Goal: Task Accomplishment & Management: Use online tool/utility

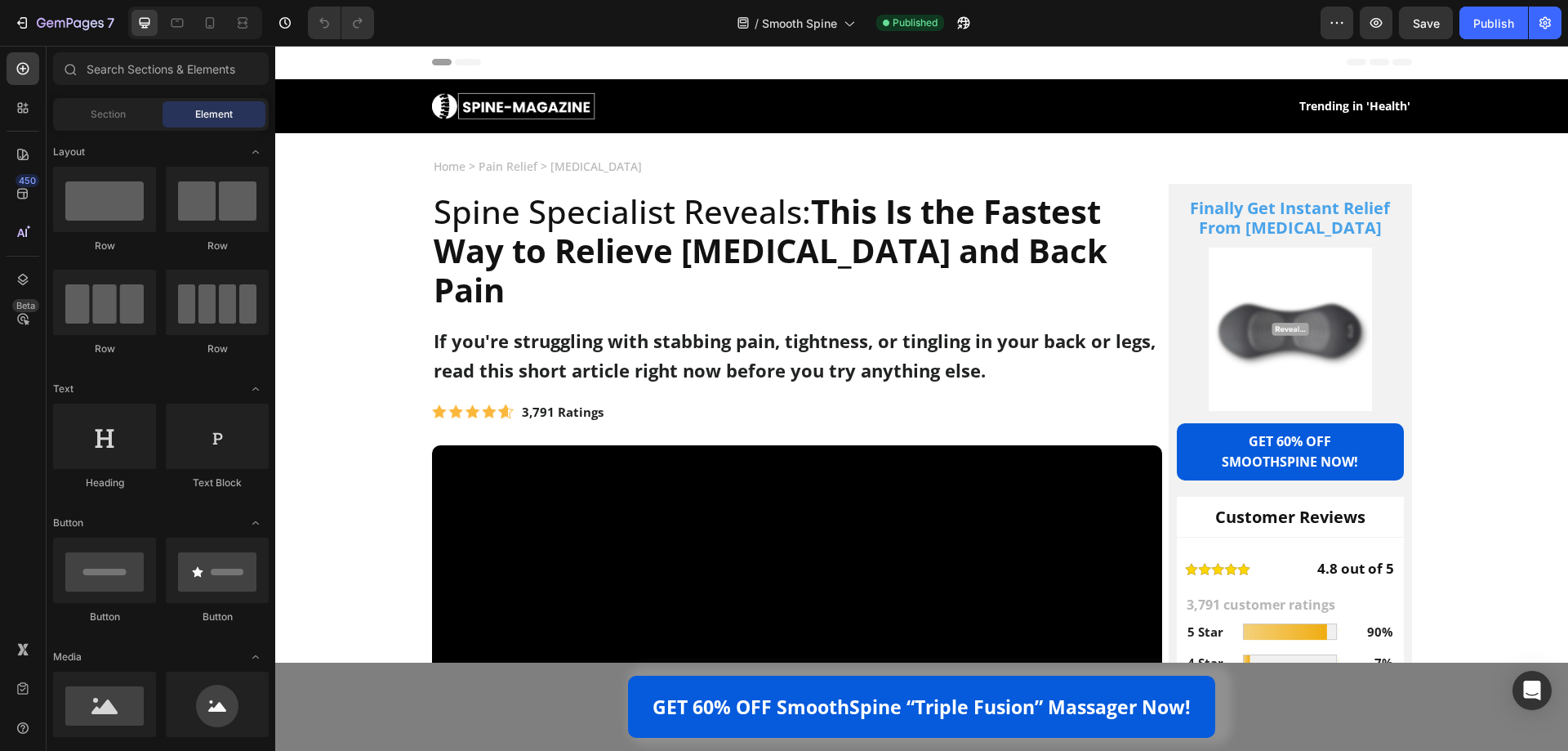
click at [0, 0] on img at bounding box center [0, 0] width 0 height 0
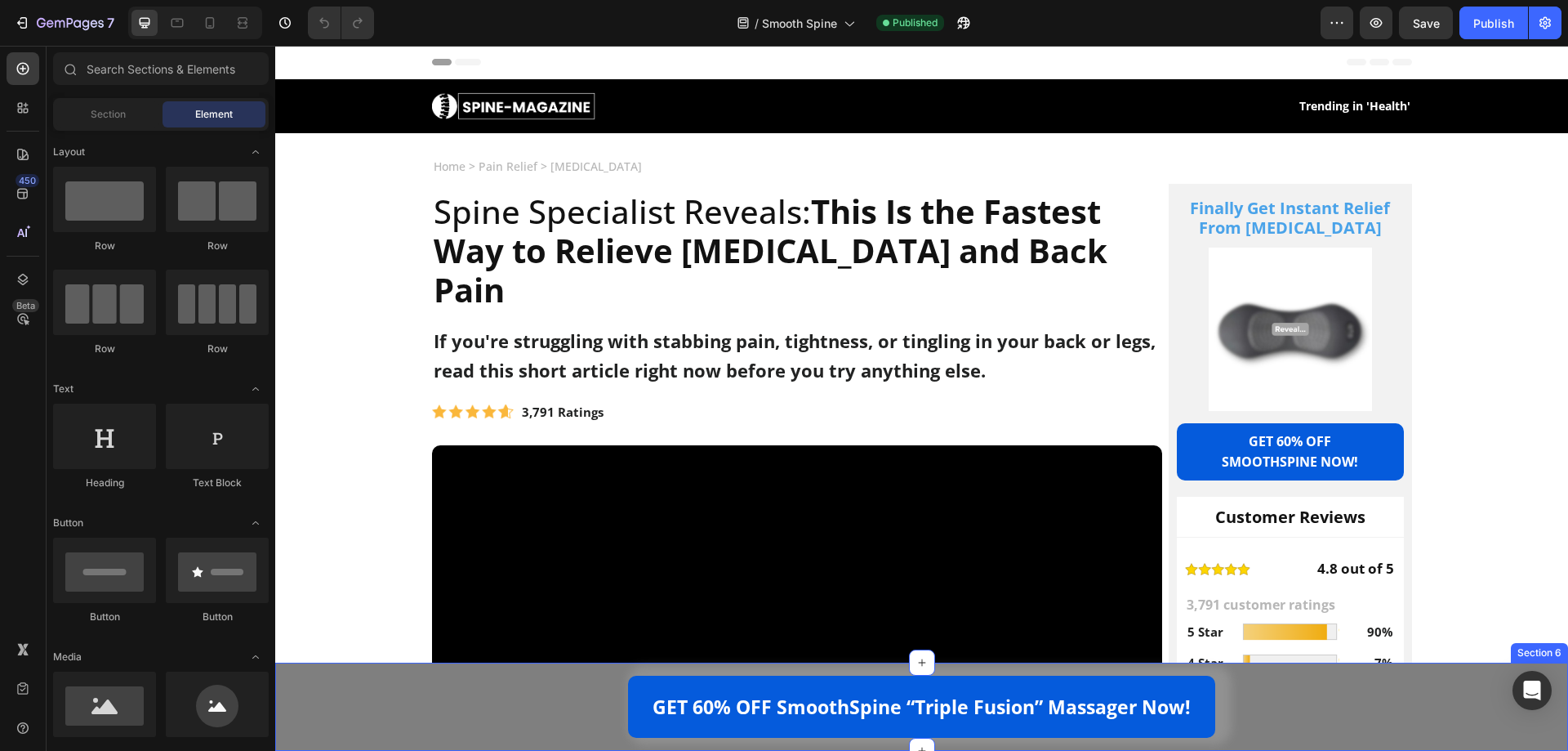
click at [365, 705] on div "GET 60% OFF SmoothSpine “Triple Fusion” Massager Now! [GEOGRAPHIC_DATA]" at bounding box center [922, 706] width 1293 height 62
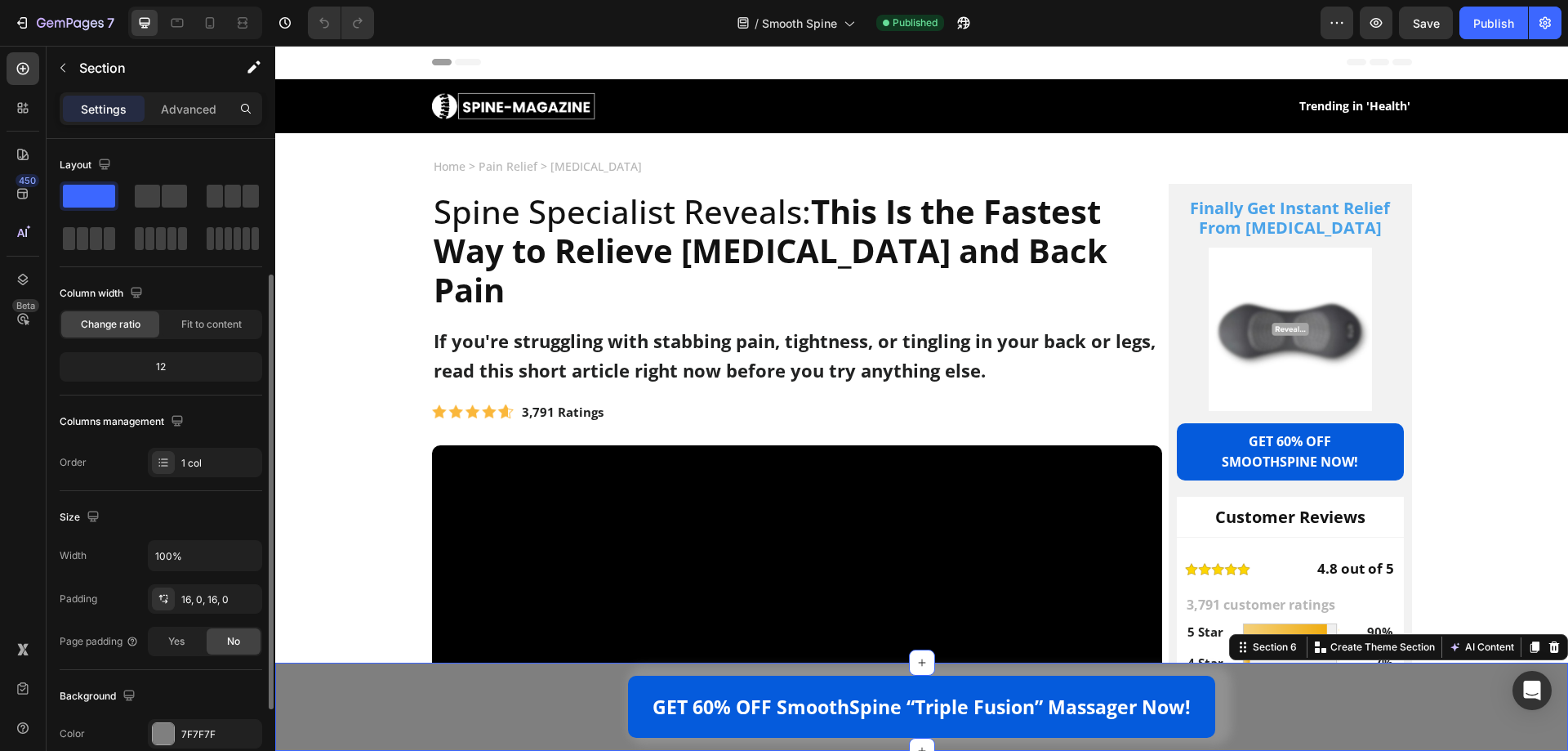
scroll to position [82, 0]
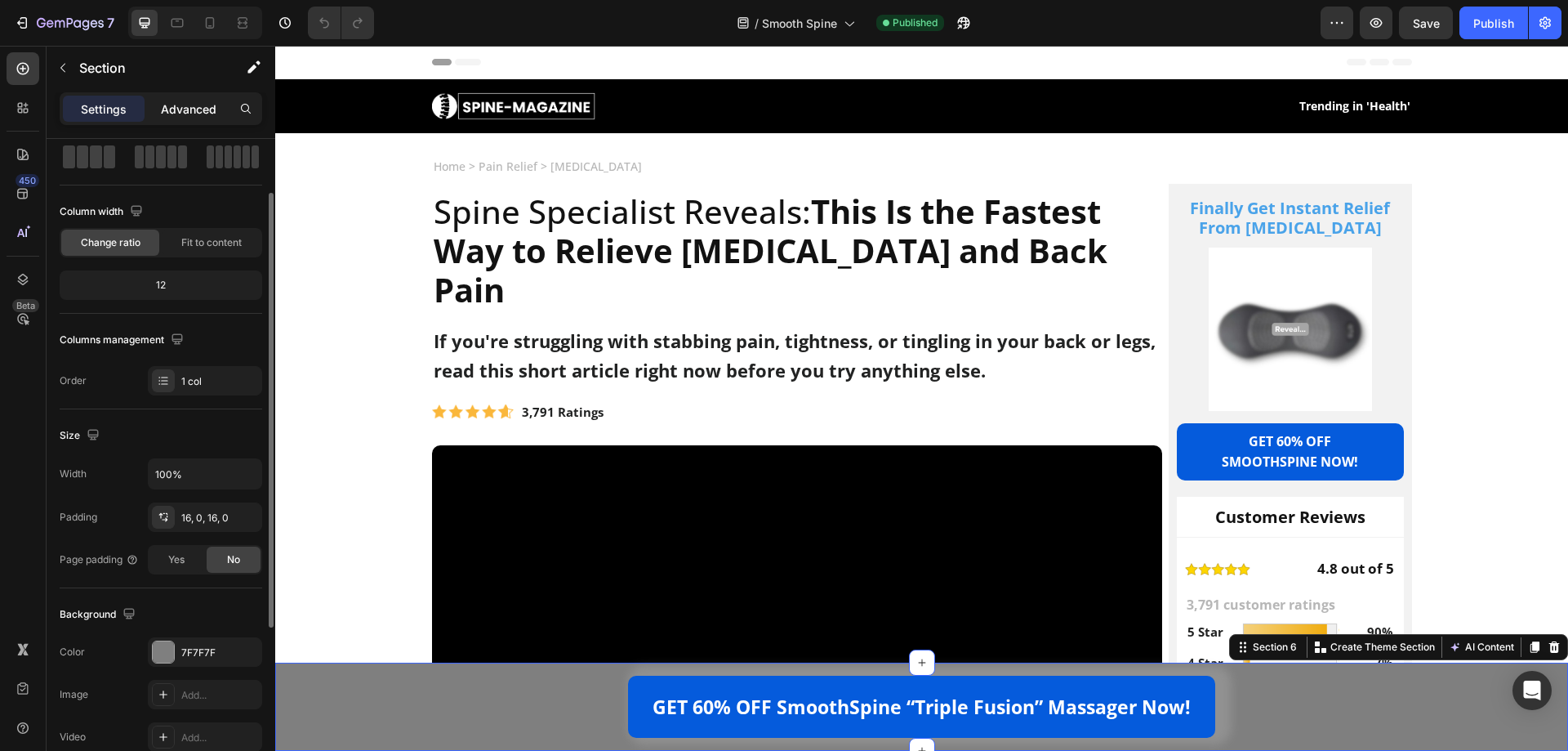
click at [194, 114] on p "Advanced" at bounding box center [188, 109] width 56 height 17
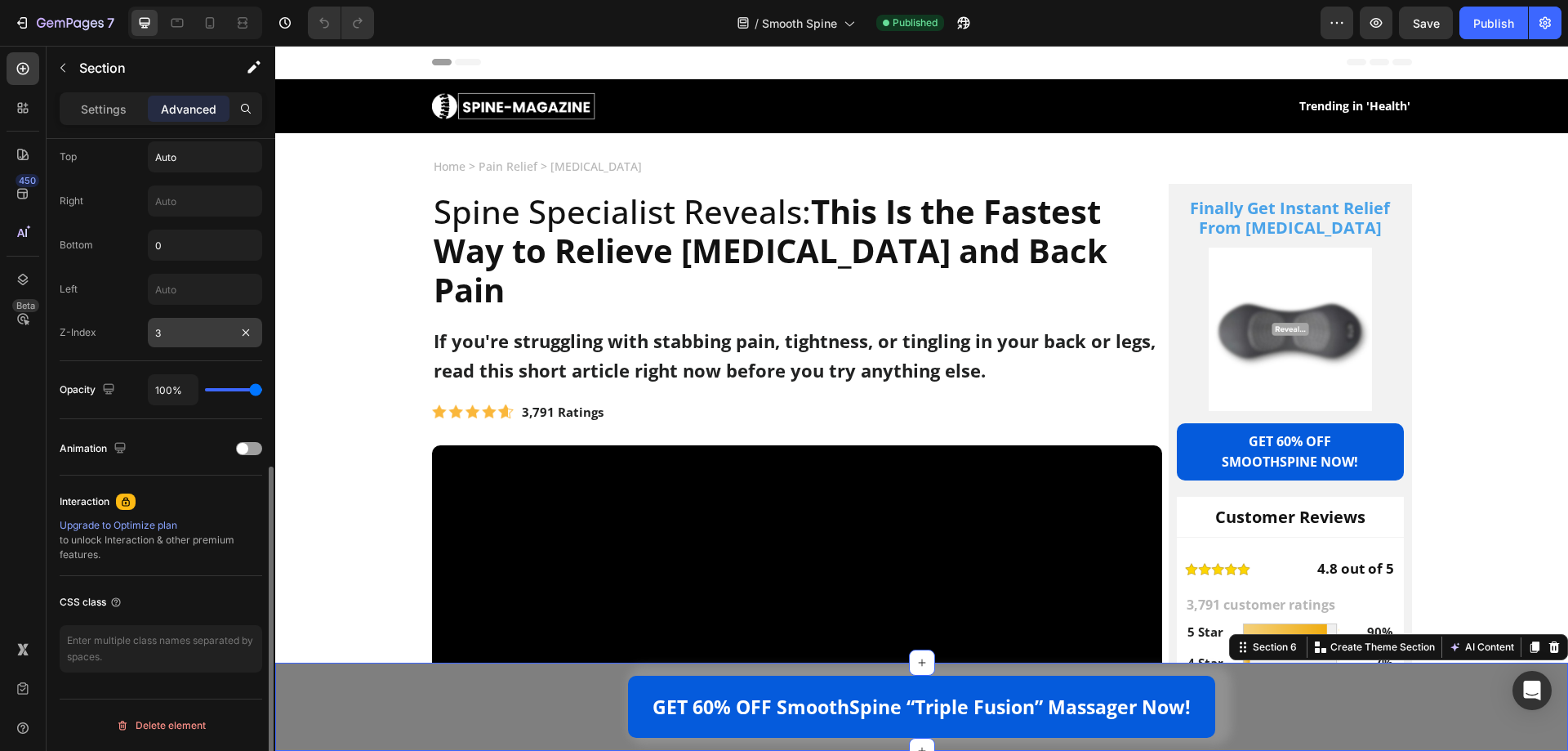
scroll to position [487, 0]
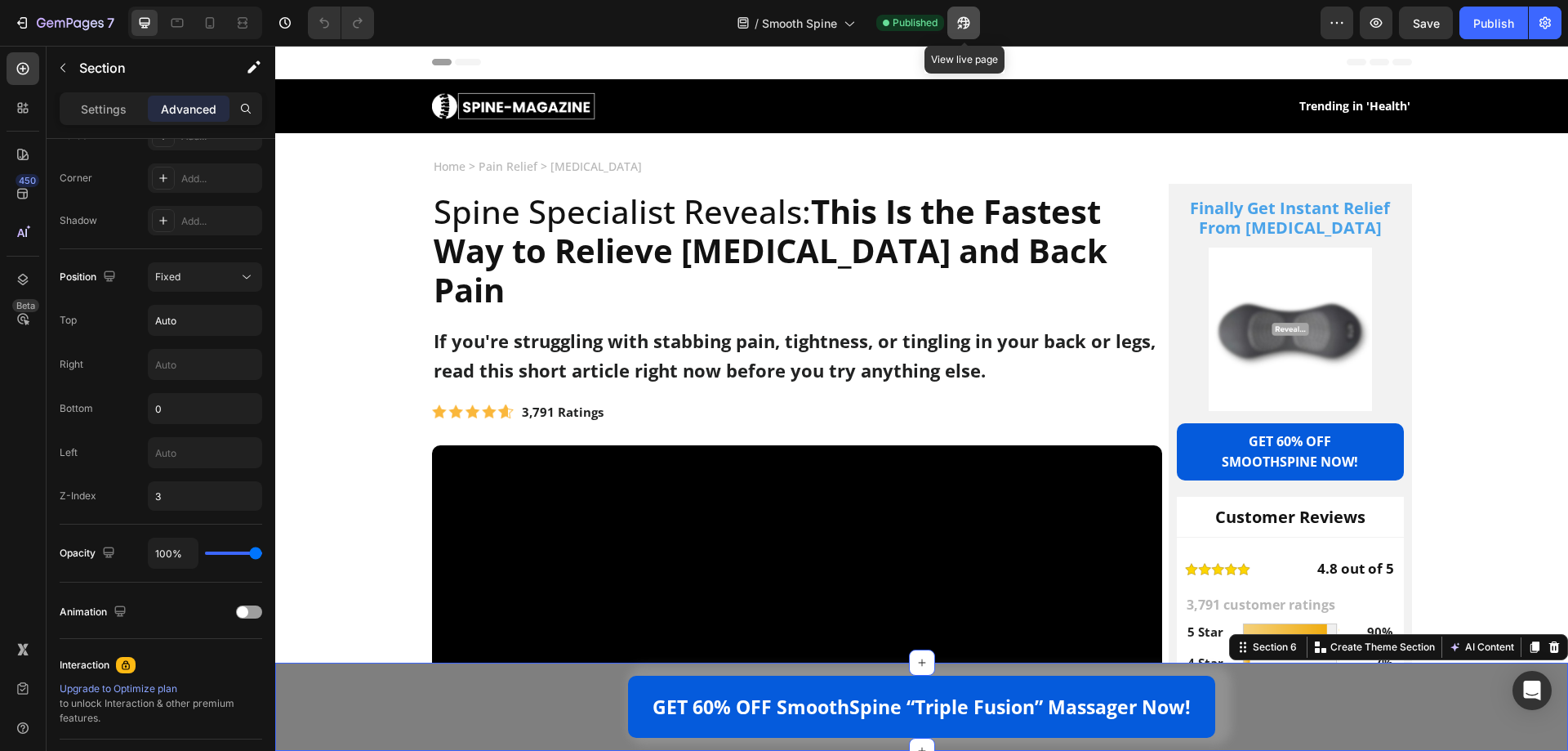
click at [958, 25] on icon "button" at bounding box center [964, 23] width 17 height 17
click at [369, 682] on div "GET 60% OFF SmoothSpine “Triple Fusion” Massager Now! [GEOGRAPHIC_DATA]" at bounding box center [922, 706] width 1293 height 62
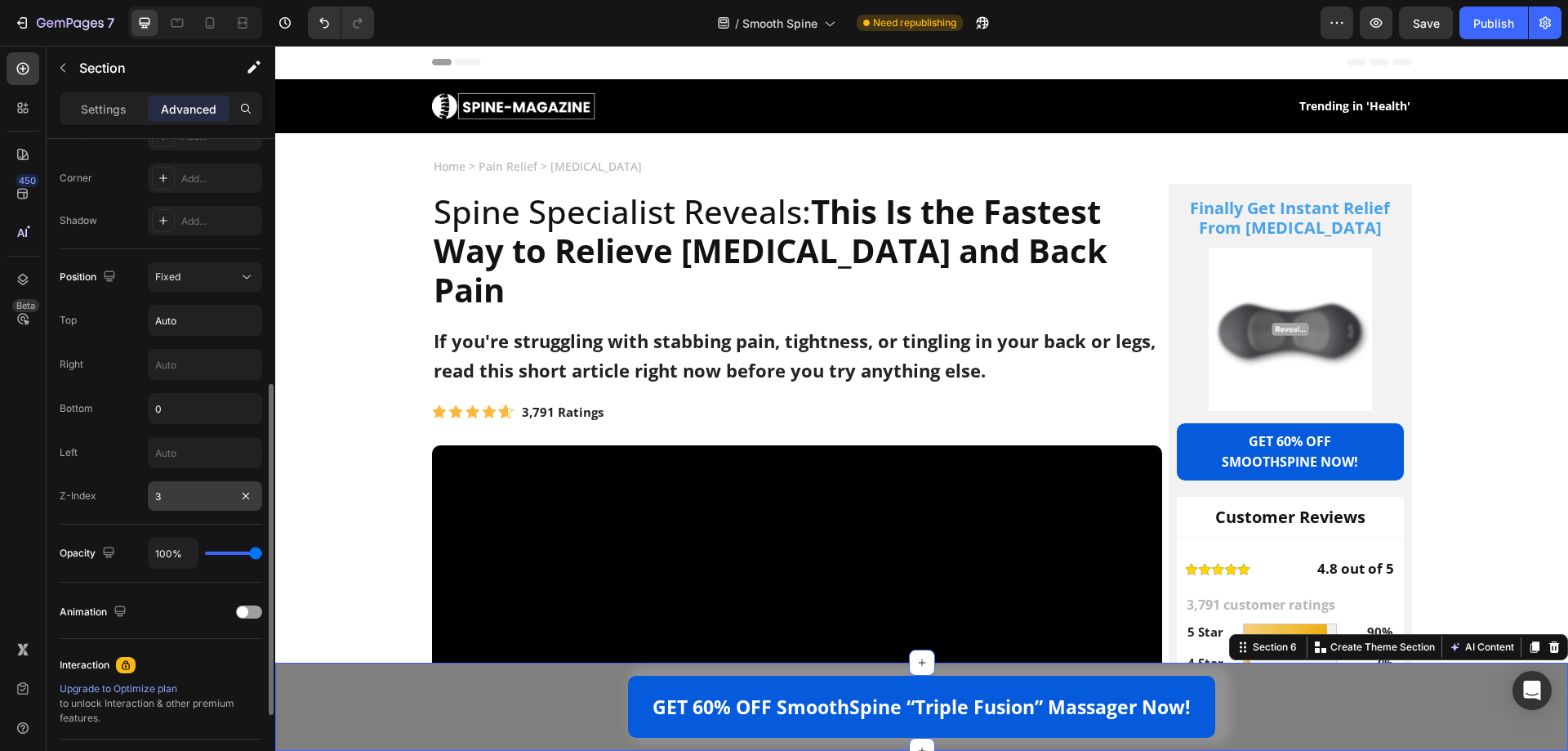
scroll to position [650, 0]
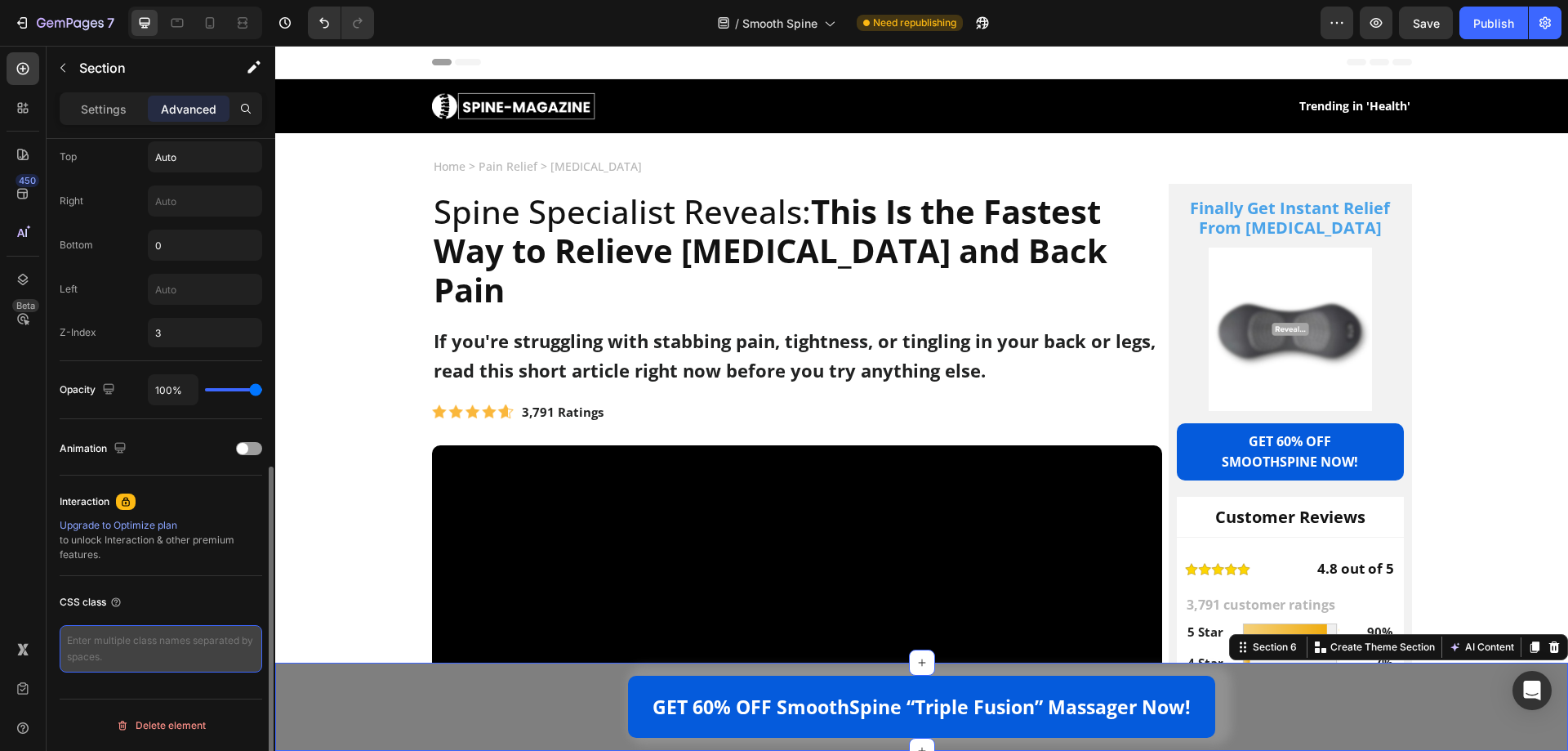
click at [171, 635] on textarea at bounding box center [161, 648] width 202 height 47
paste textarea "my-sticky-bar"
type textarea "my-sticky-bar"
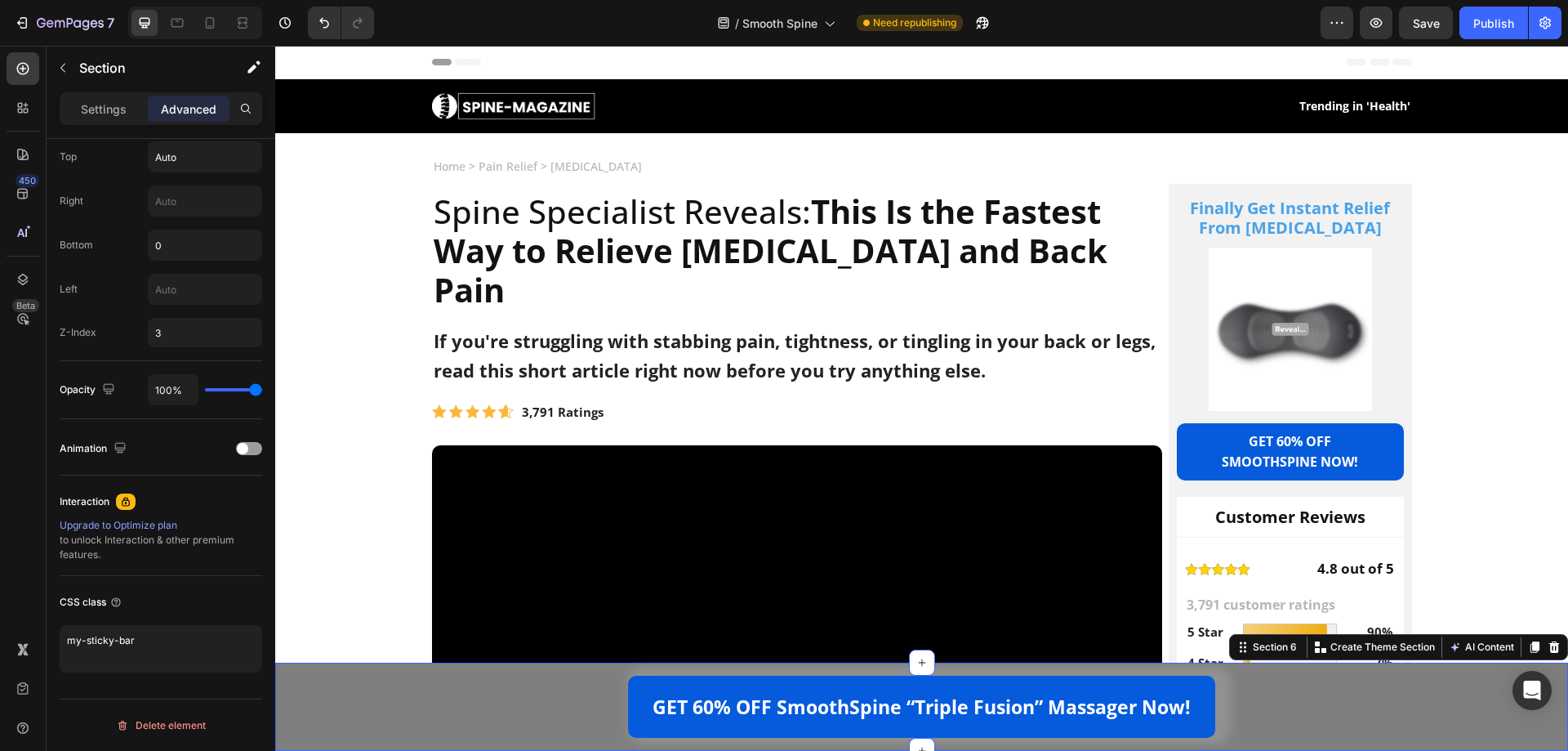
drag, startPoint x: 51, startPoint y: 674, endPoint x: 69, endPoint y: 670, distance: 18.4
click at [0, 0] on div at bounding box center [0, 0] width 0 height 0
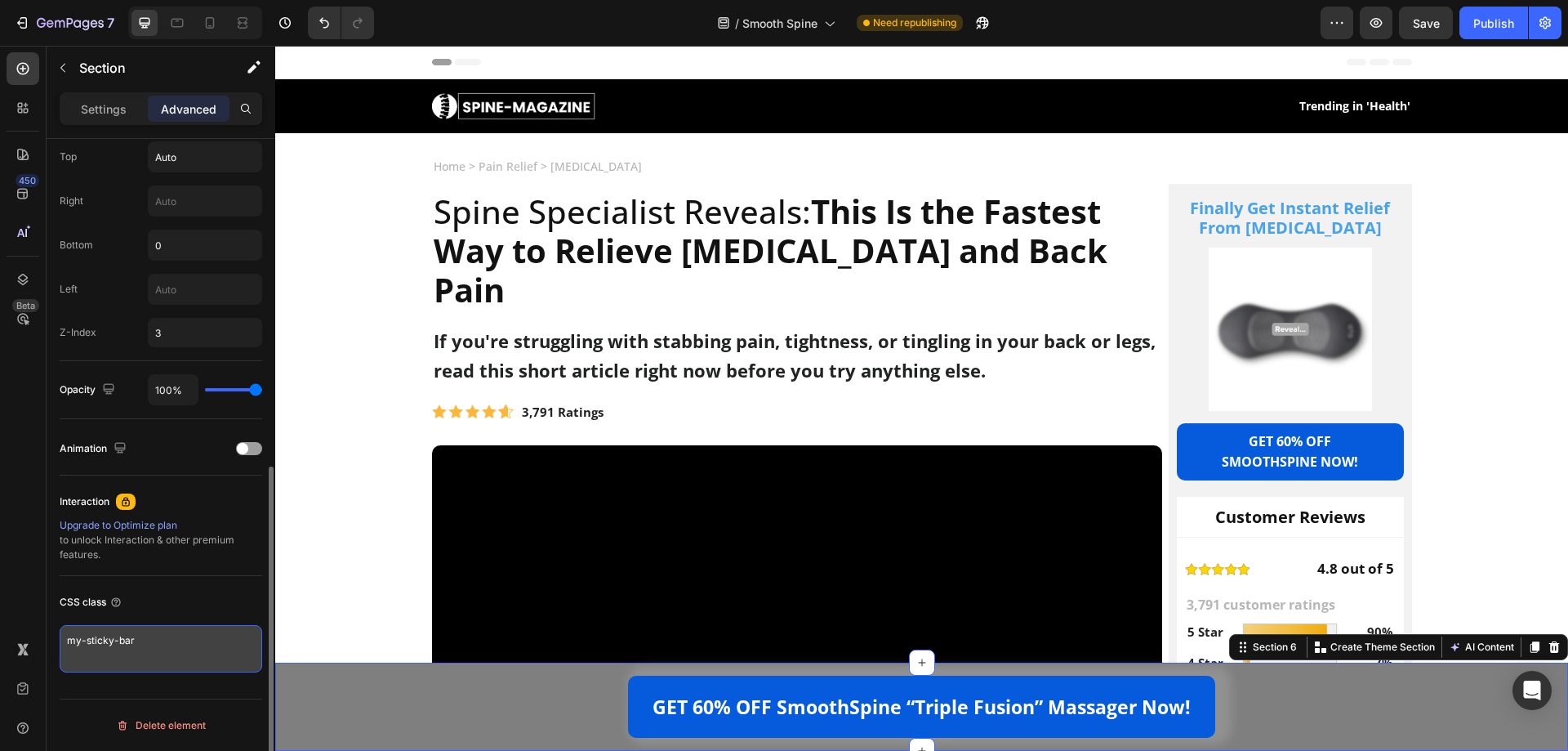
click at [160, 651] on textarea "my-sticky-bar" at bounding box center [161, 648] width 202 height 47
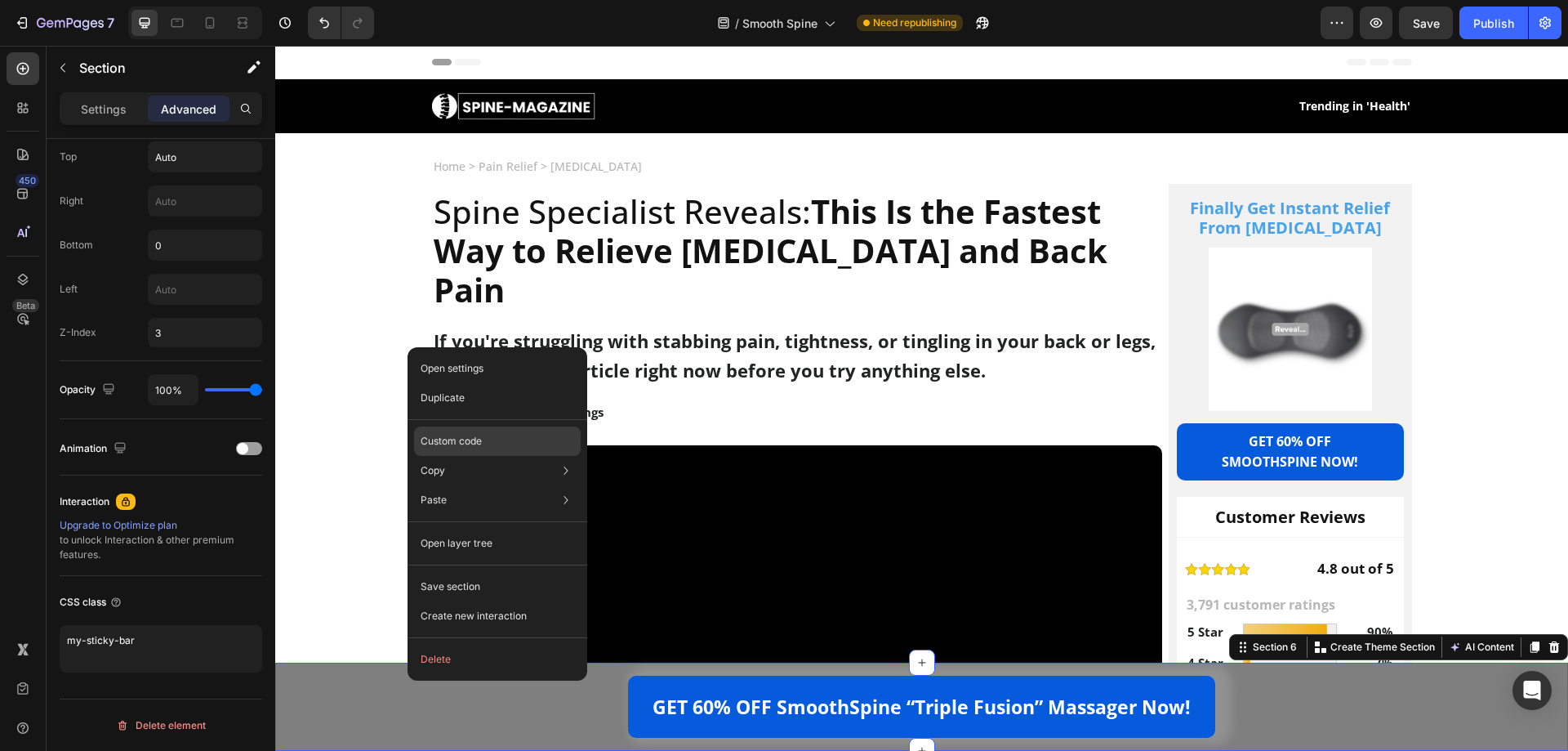
click at [486, 485] on div "Custom code" at bounding box center [497, 499] width 167 height 29
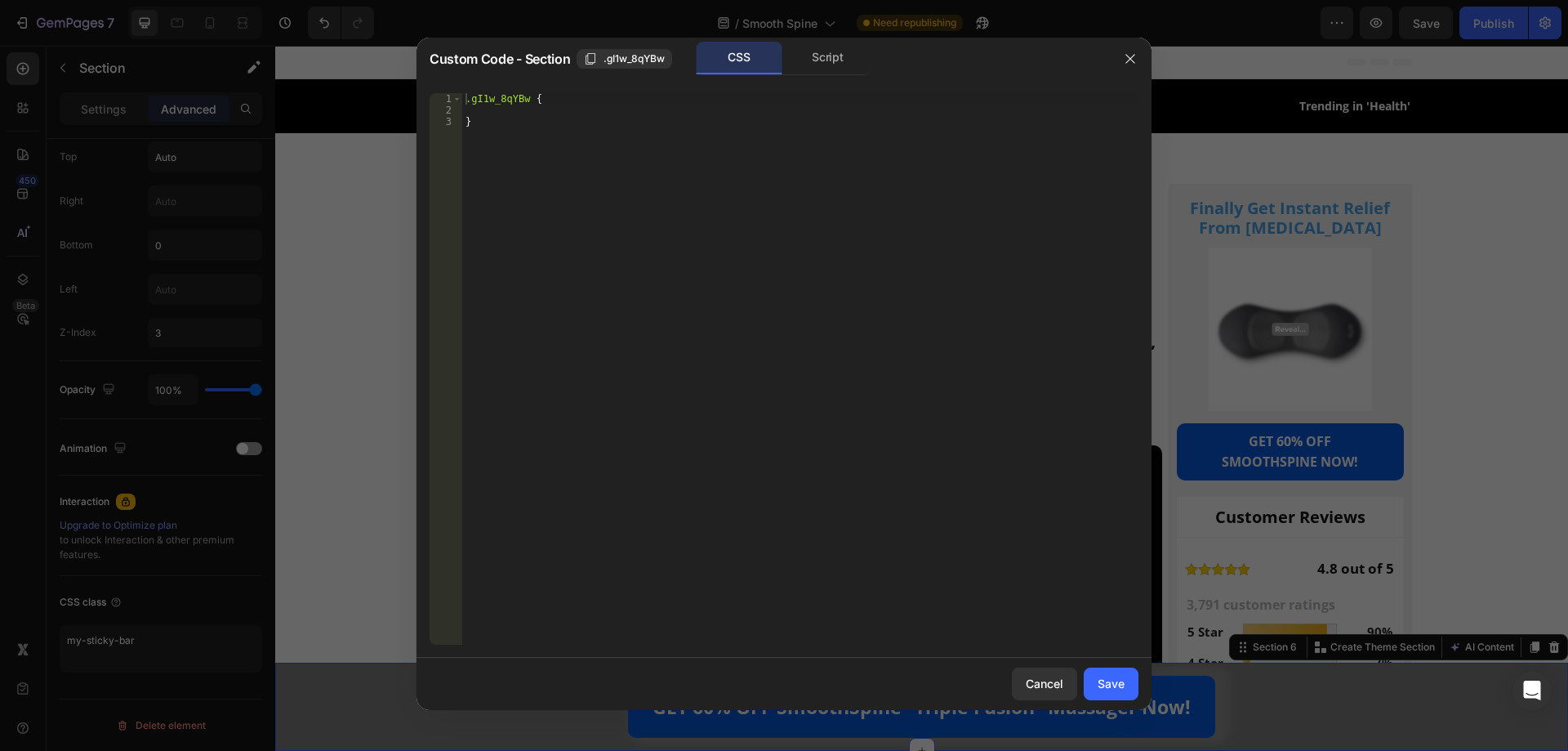
type textarea "}"
click at [651, 135] on div ".gI1w_8qYBw { }" at bounding box center [801, 380] width 676 height 574
click at [627, 235] on div ".gI1w_8qYBw { }" at bounding box center [801, 380] width 676 height 574
paste textarea "}"
click at [824, 59] on div "Script" at bounding box center [827, 57] width 85 height 32
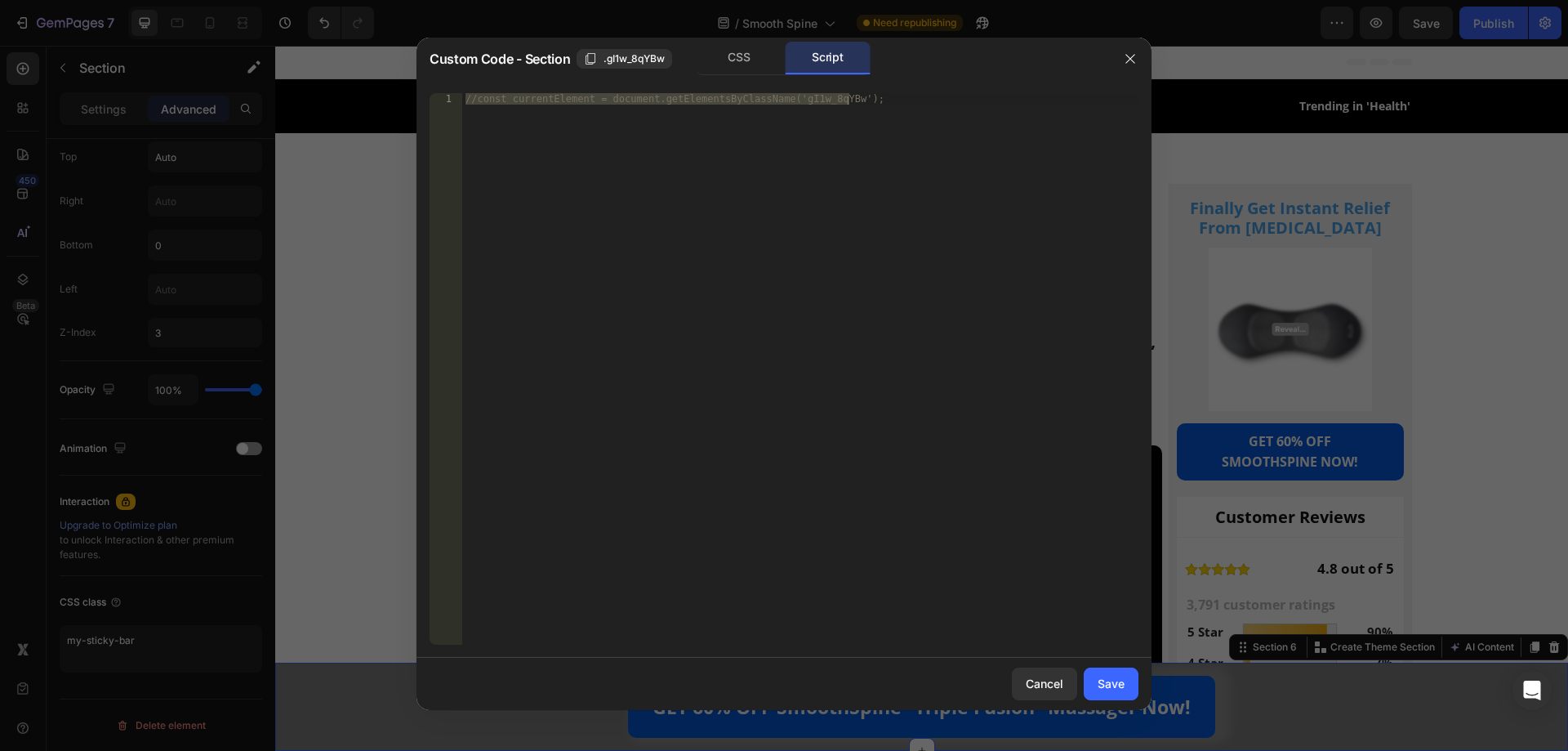
type textarea "//const currentElement = document.getElementsByClassName('gI1w_8qYBw');"
click at [670, 216] on div "//const currentElement = document.getElementsByClassName('gI1w_8qYBw');" at bounding box center [801, 368] width 676 height 551
click at [680, 205] on div "//const currentElement = document.getElementsByClassName('gI1w_8qYBw');" at bounding box center [801, 380] width 676 height 574
paste textarea "});"
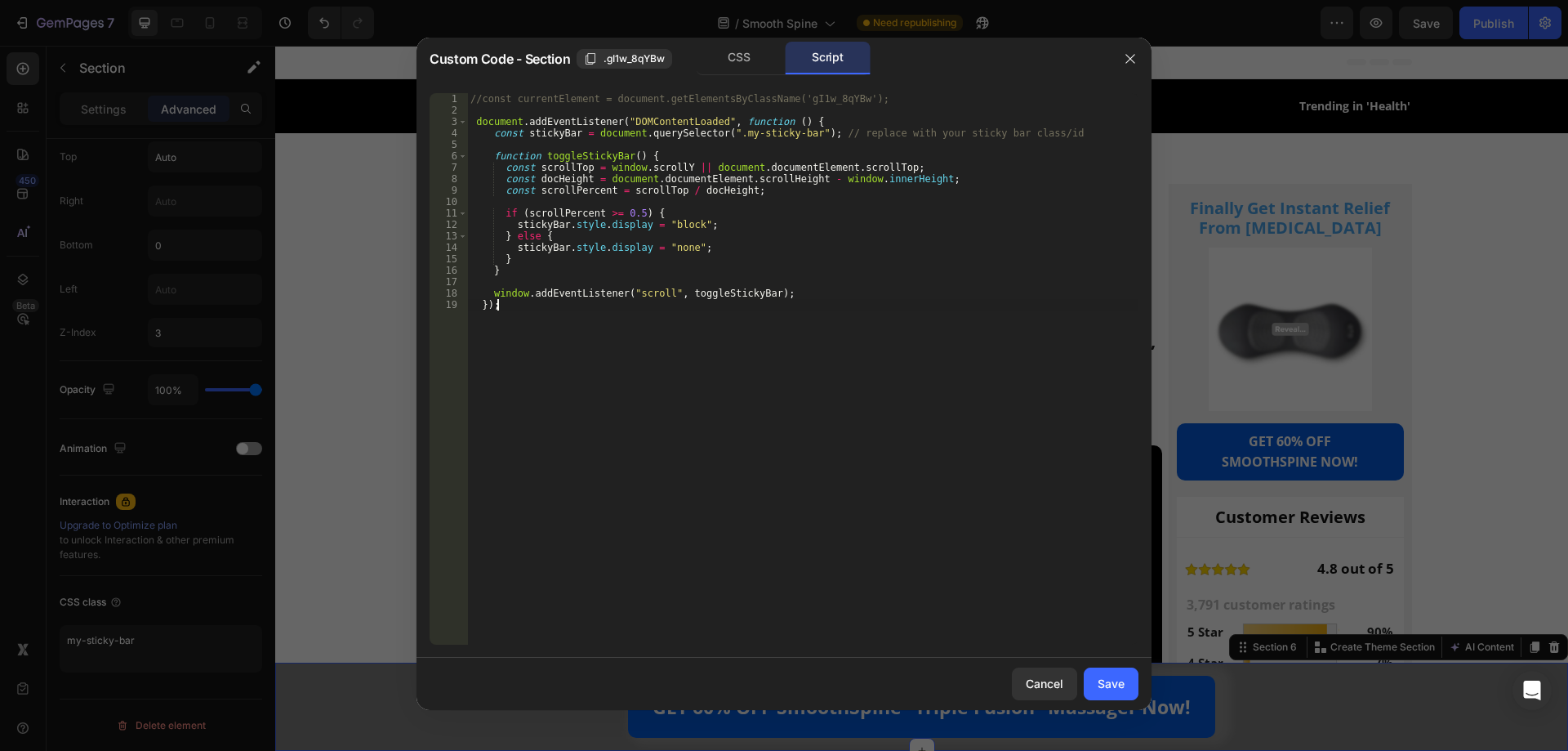
type textarea "});"
click at [1106, 681] on div "Save" at bounding box center [1111, 683] width 27 height 17
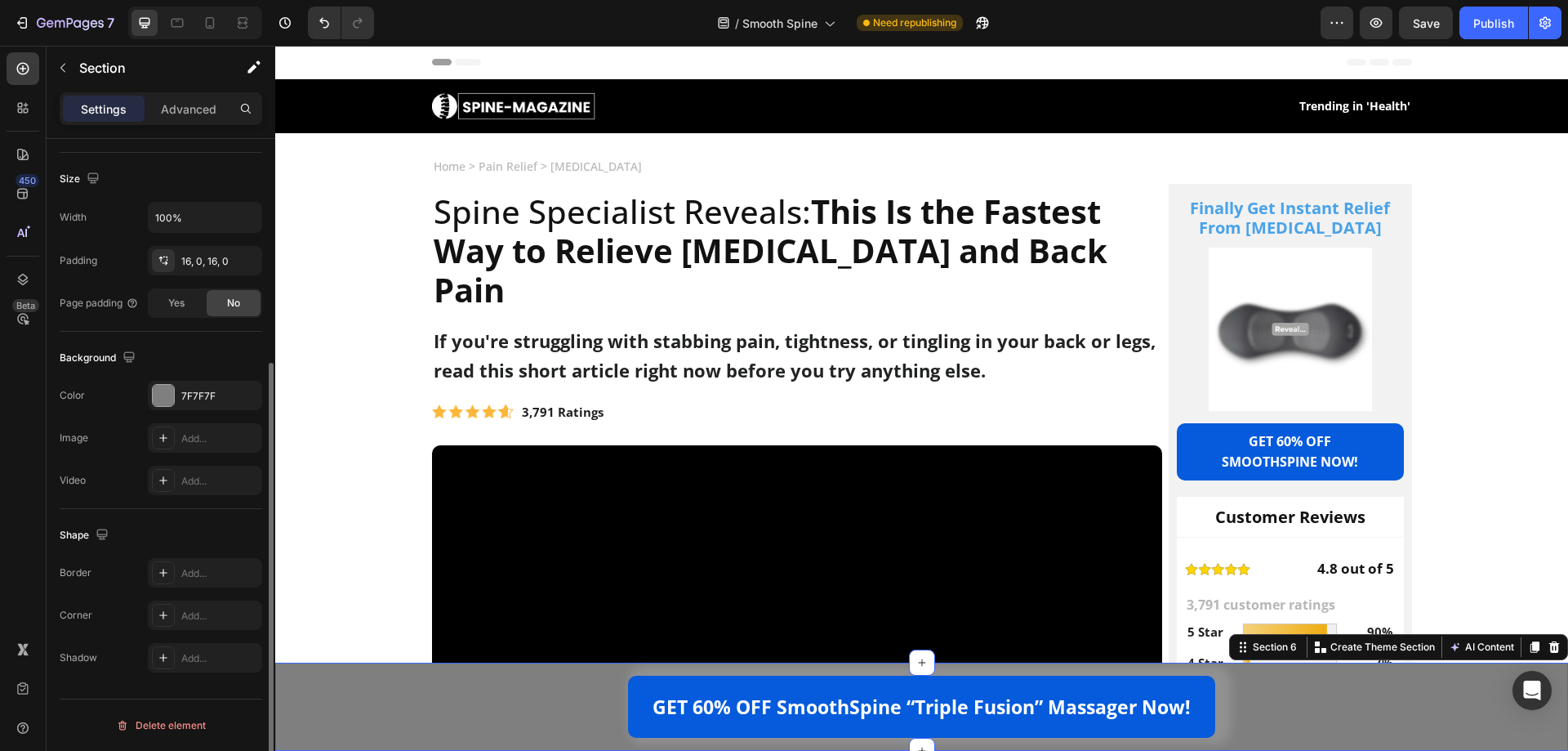
scroll to position [338, 0]
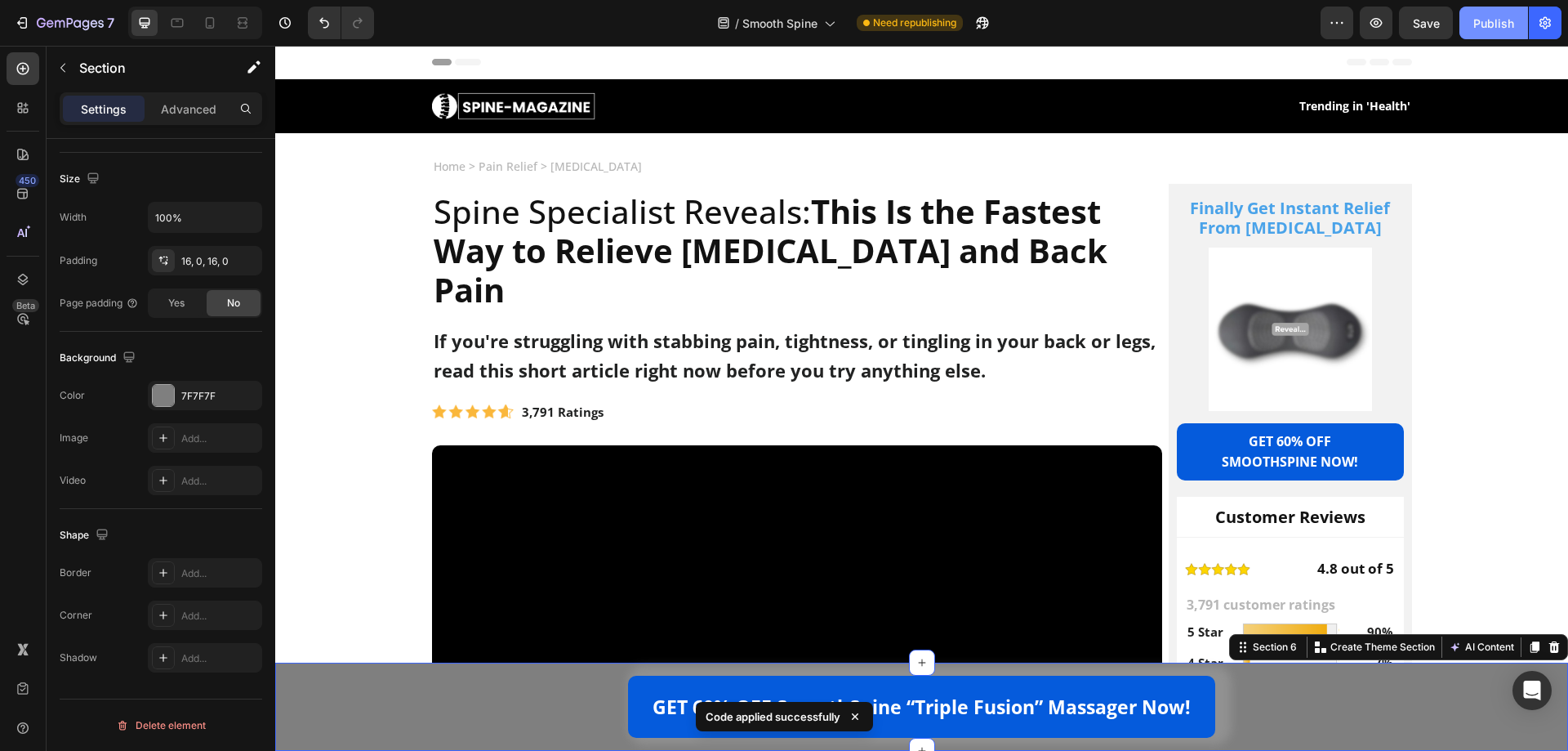
click at [1481, 15] on div "Publish" at bounding box center [1493, 23] width 41 height 17
click at [223, 112] on div "Advanced" at bounding box center [188, 109] width 82 height 27
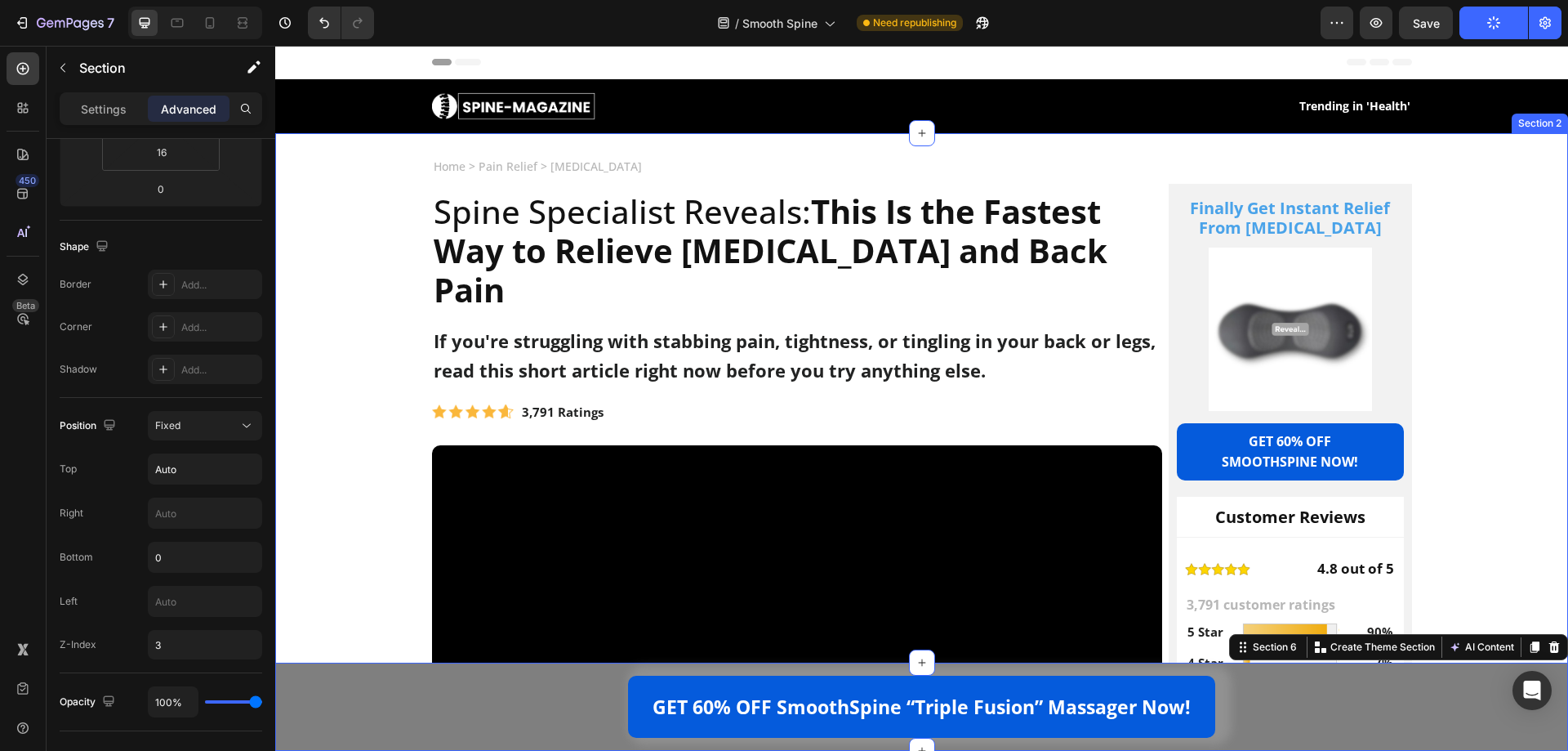
drag, startPoint x: 373, startPoint y: 711, endPoint x: 535, endPoint y: 677, distance: 165.5
click at [0, 0] on div at bounding box center [0, 0] width 0 height 0
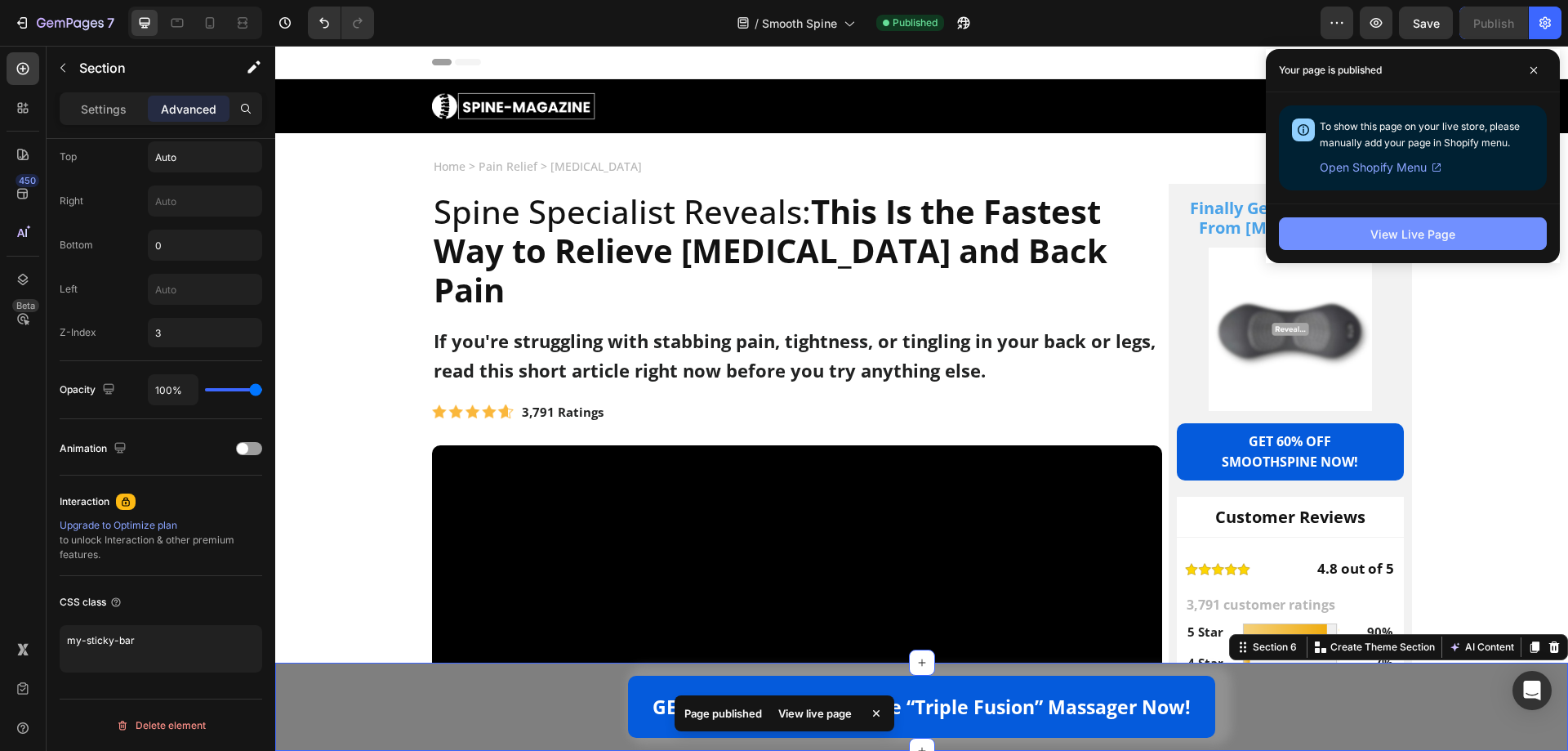
click at [1492, 219] on button "View Live Page" at bounding box center [1412, 233] width 268 height 32
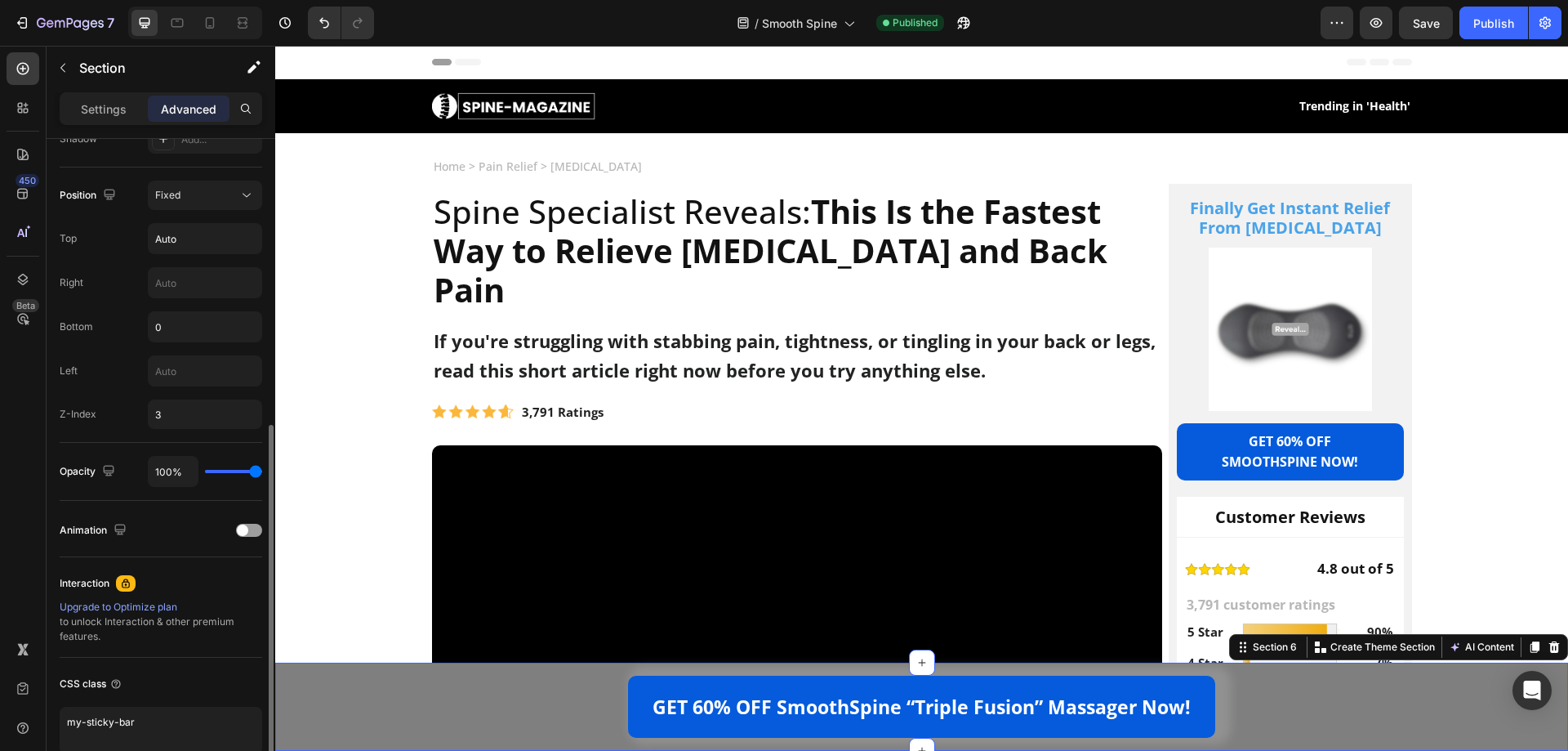
scroll to position [487, 0]
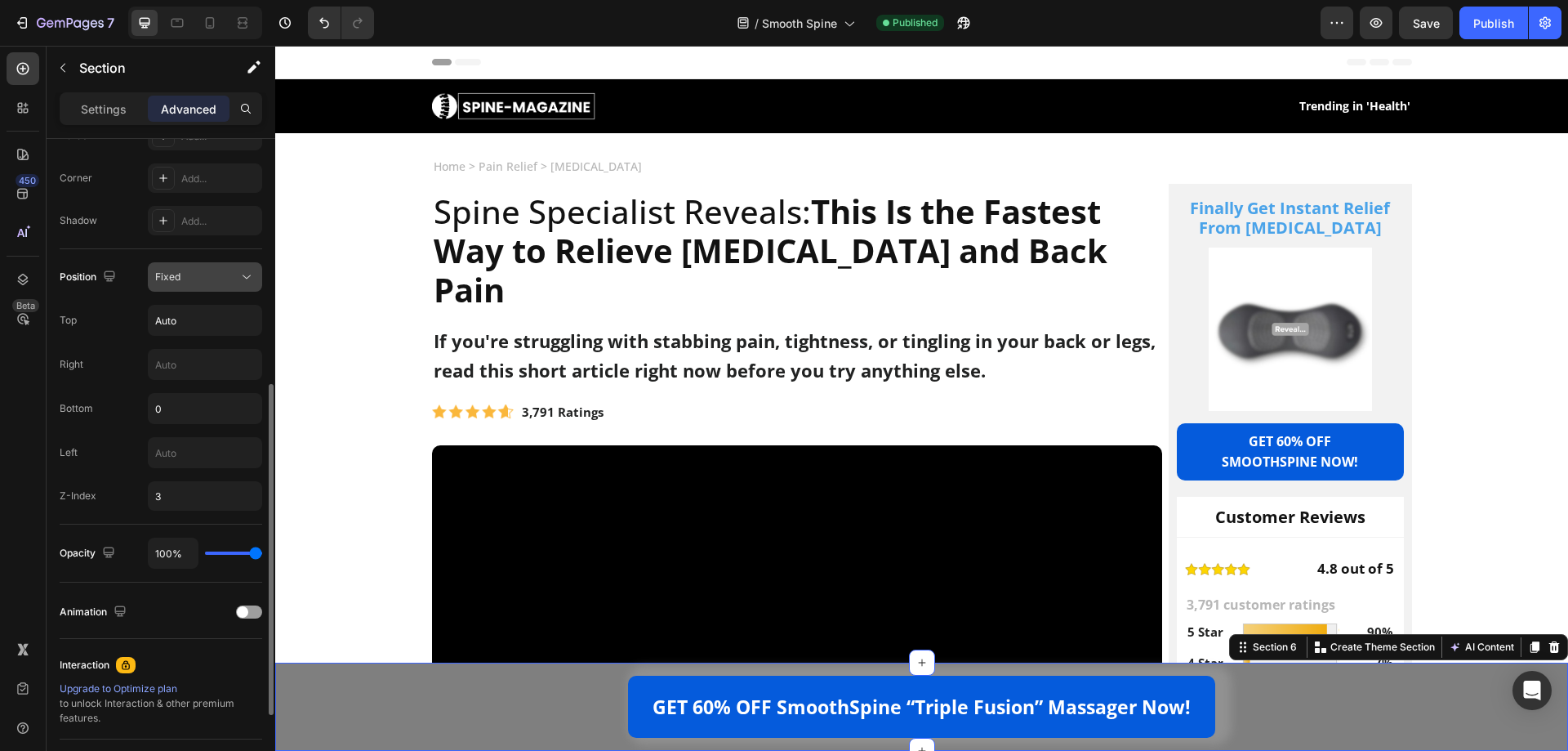
click at [201, 279] on div "Fixed" at bounding box center [196, 277] width 84 height 15
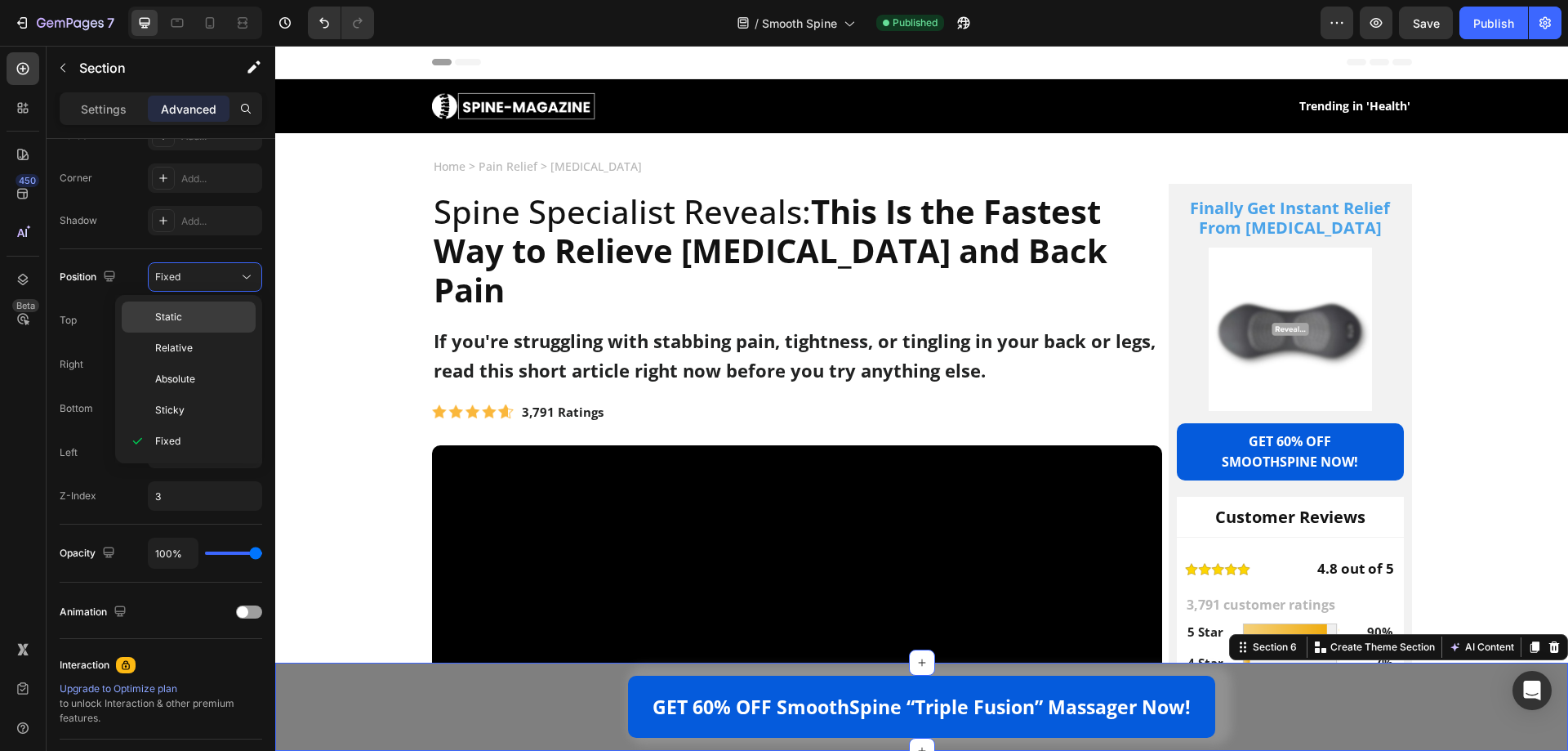
click at [200, 332] on div "Static" at bounding box center [189, 347] width 134 height 31
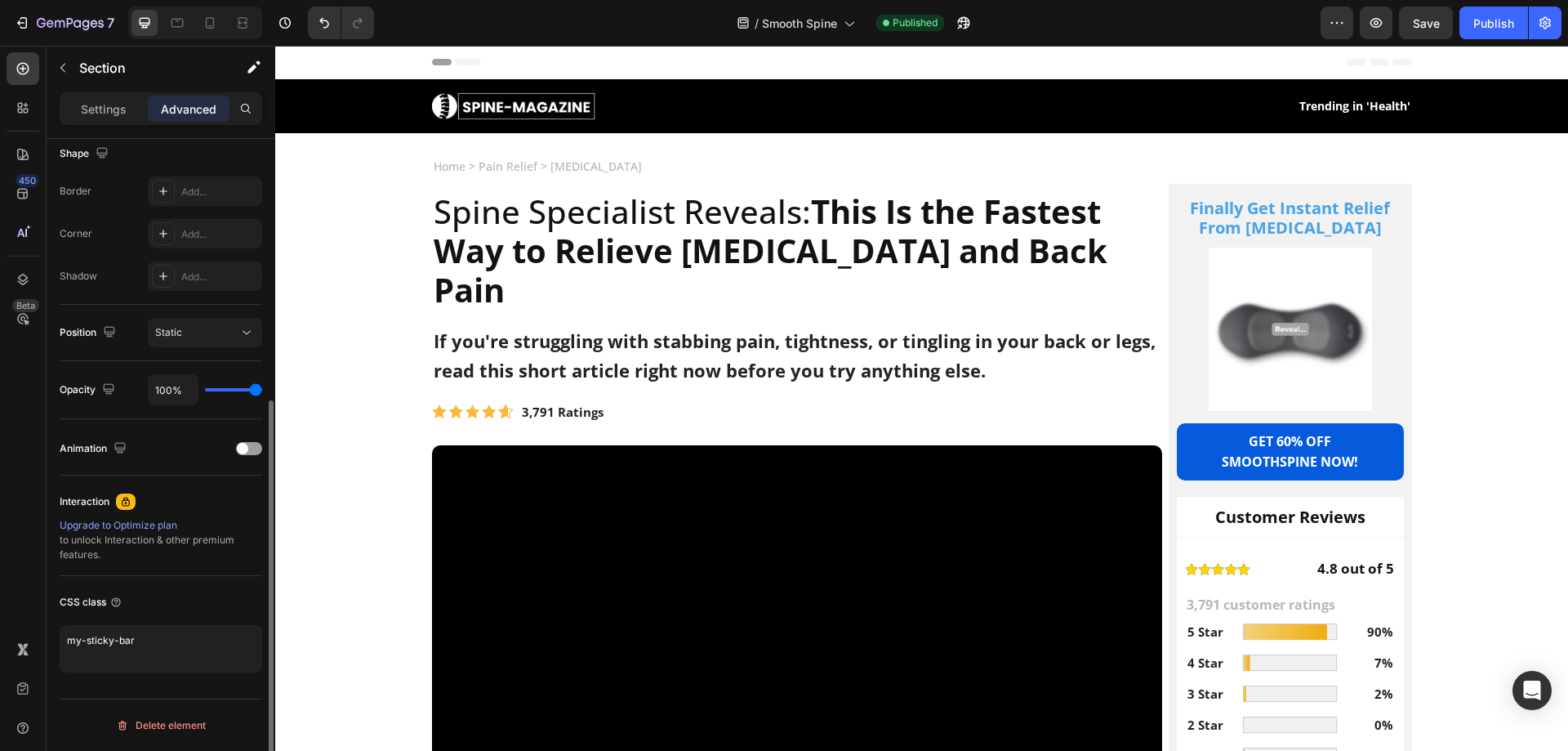
scroll to position [431, 0]
drag, startPoint x: 1499, startPoint y: 30, endPoint x: 1457, endPoint y: 34, distance: 42.2
click at [1499, 29] on div "Publish" at bounding box center [1493, 23] width 41 height 17
click at [0, 0] on img at bounding box center [0, 0] width 0 height 0
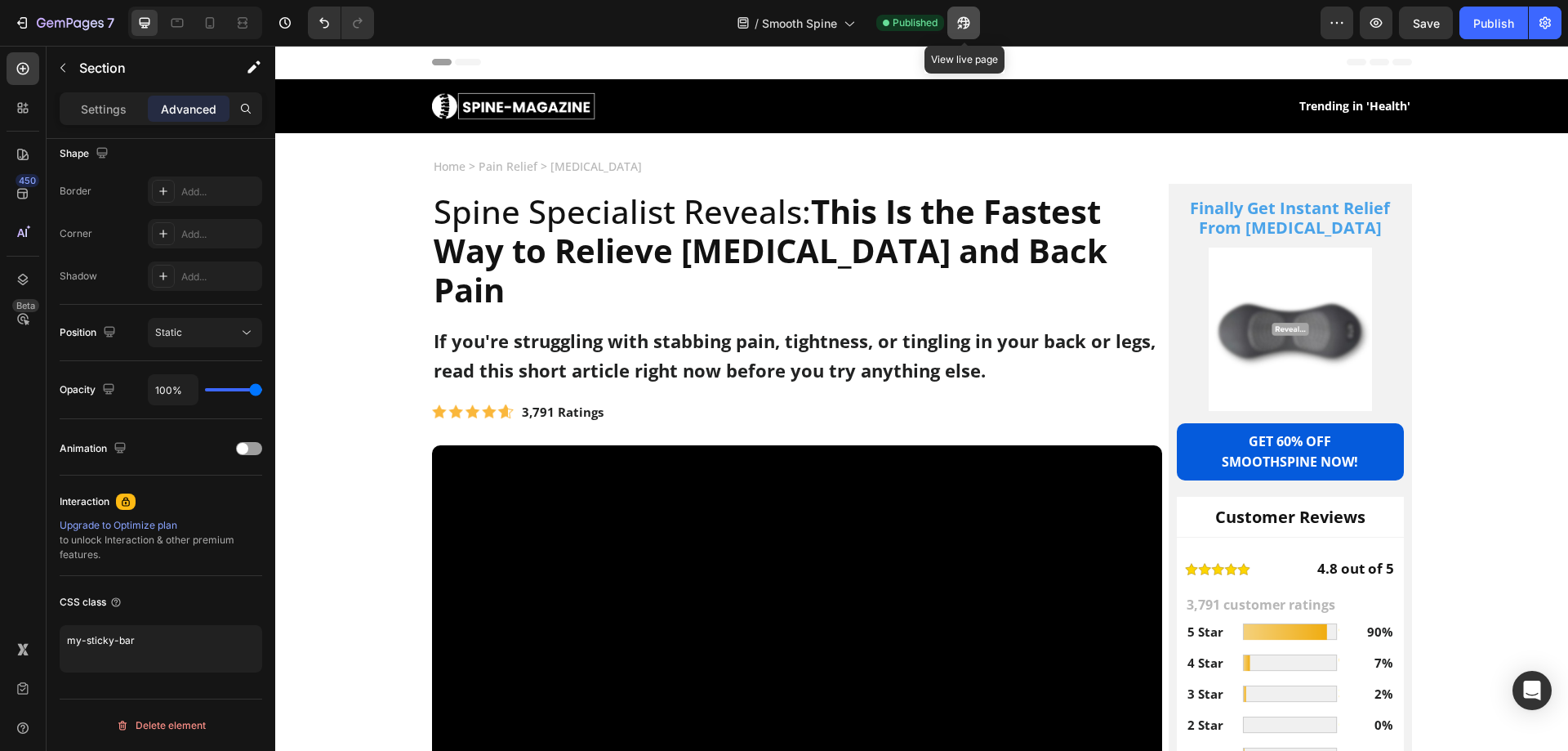
click at [969, 31] on button "button" at bounding box center [963, 22] width 32 height 32
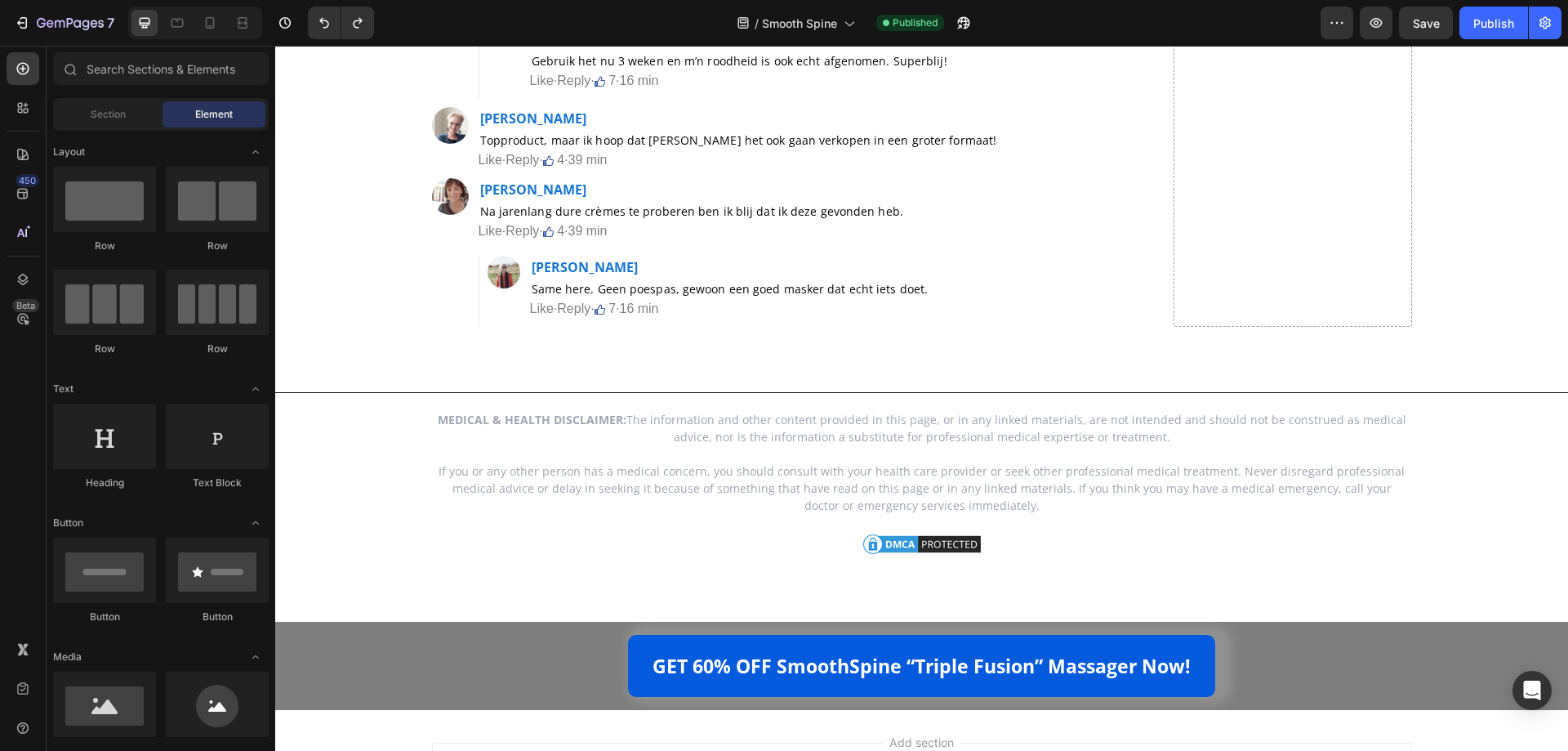
scroll to position [17151, 0]
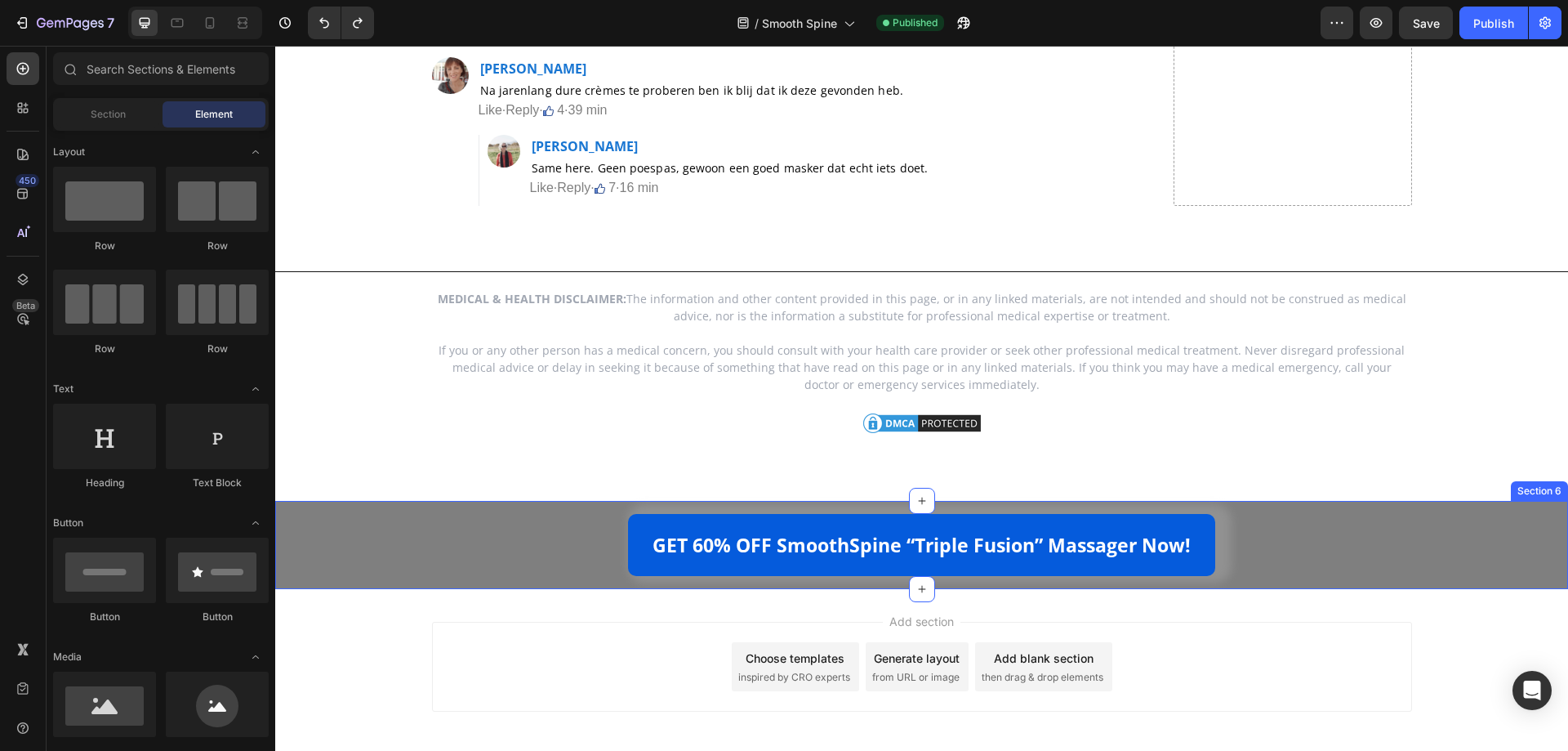
click at [365, 514] on div "GET 60% OFF SmoothSpine “Triple Fusion” Massager Now! [GEOGRAPHIC_DATA]" at bounding box center [922, 545] width 1293 height 62
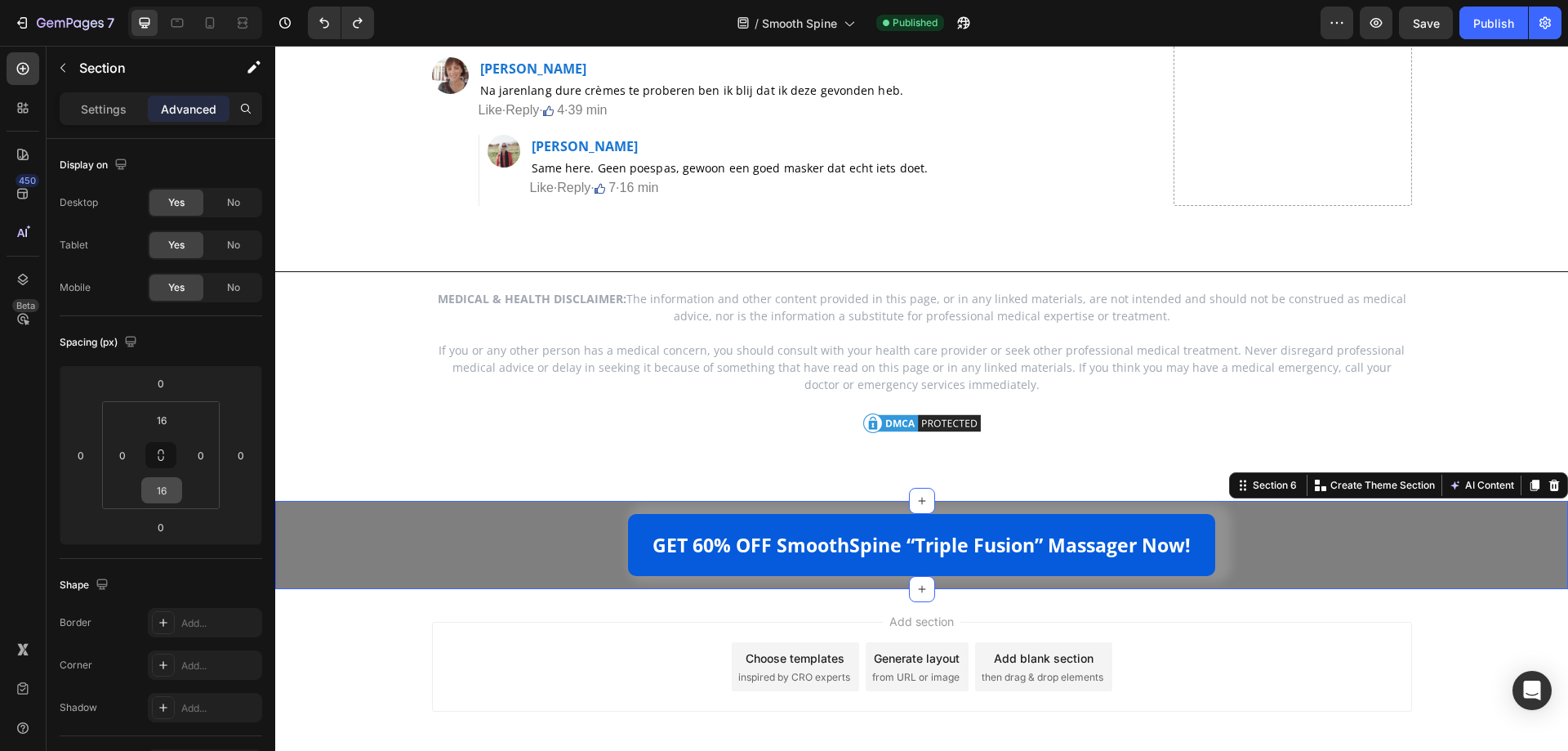
scroll to position [409, 0]
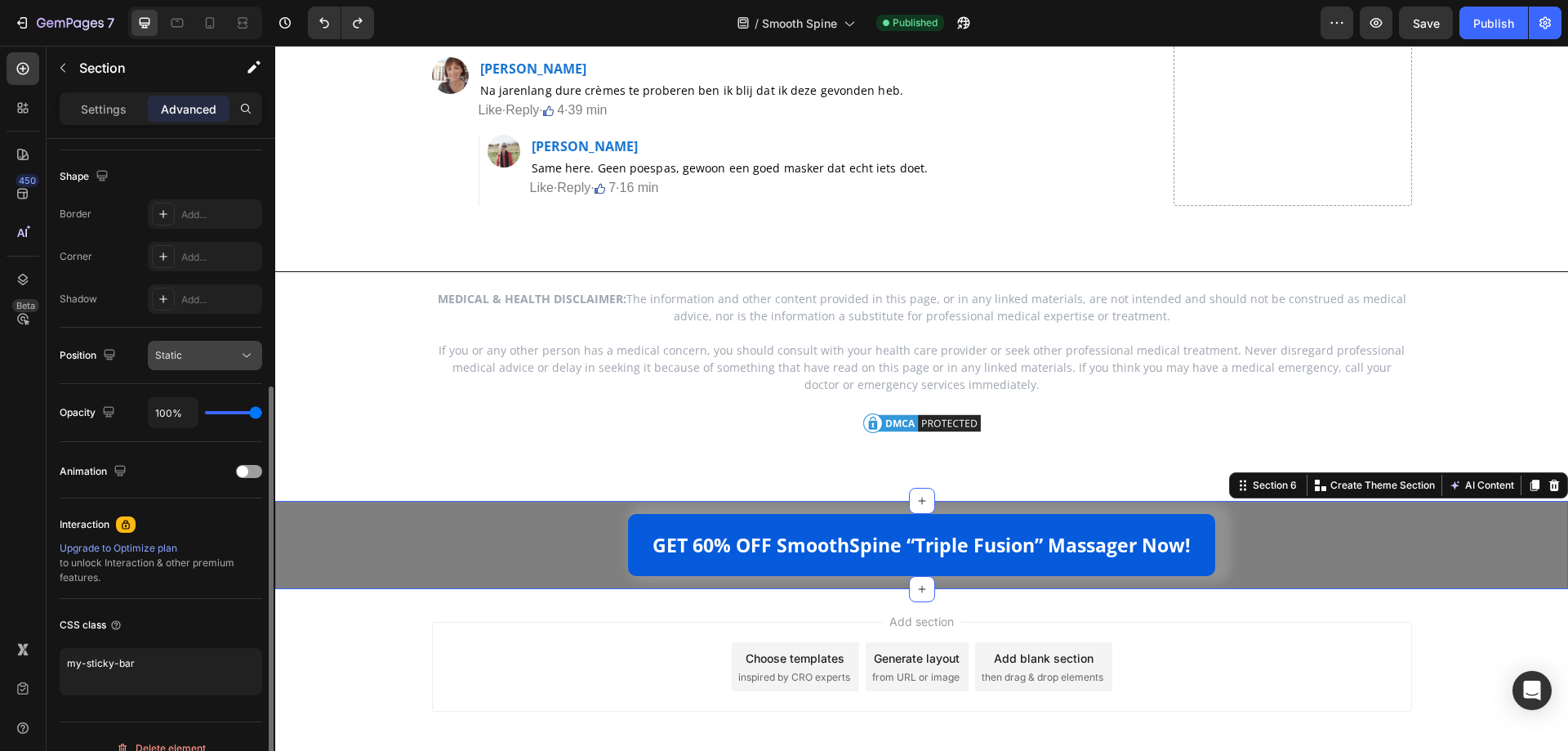
click at [203, 366] on button "Static" at bounding box center [205, 355] width 114 height 29
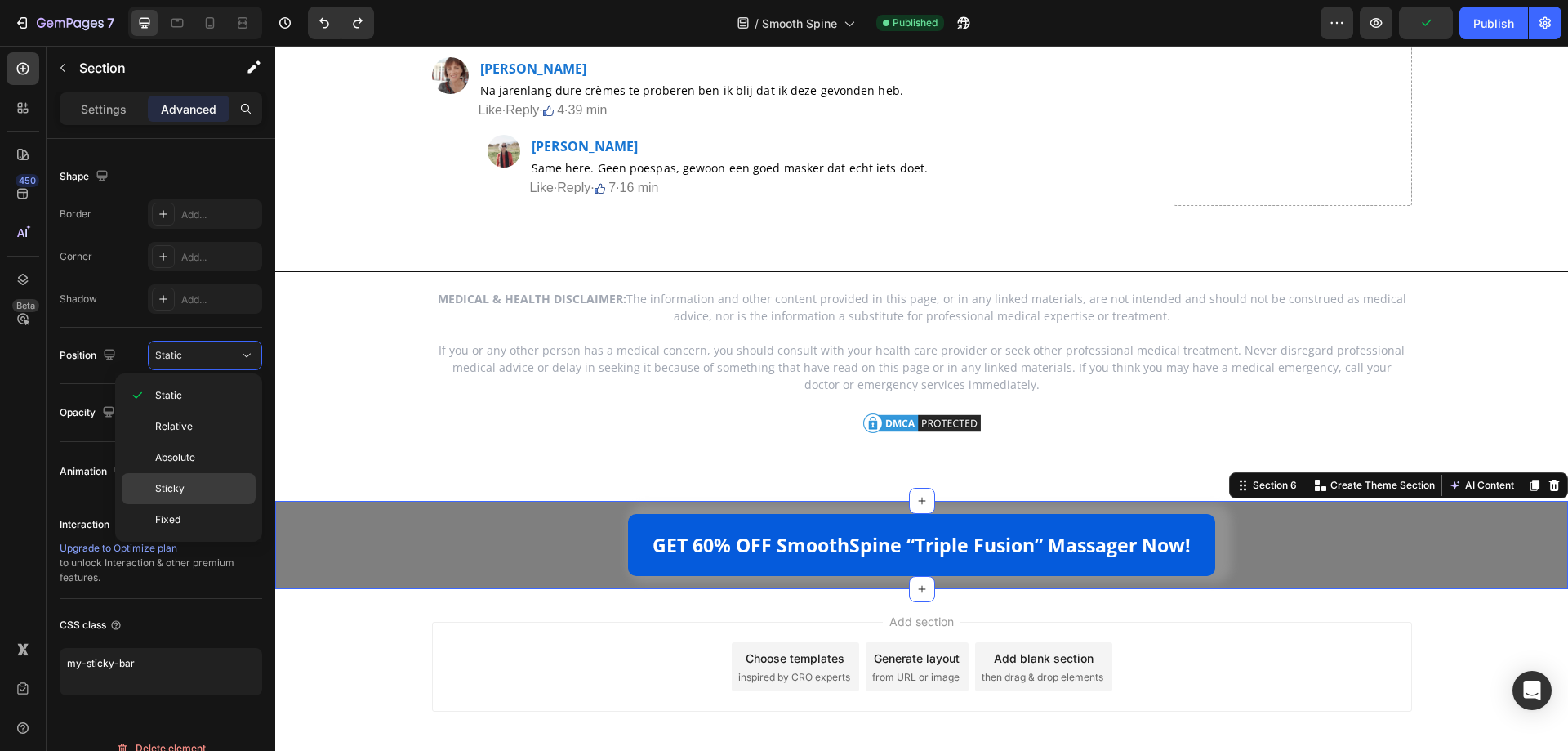
click at [210, 494] on p "Sticky" at bounding box center [201, 488] width 93 height 15
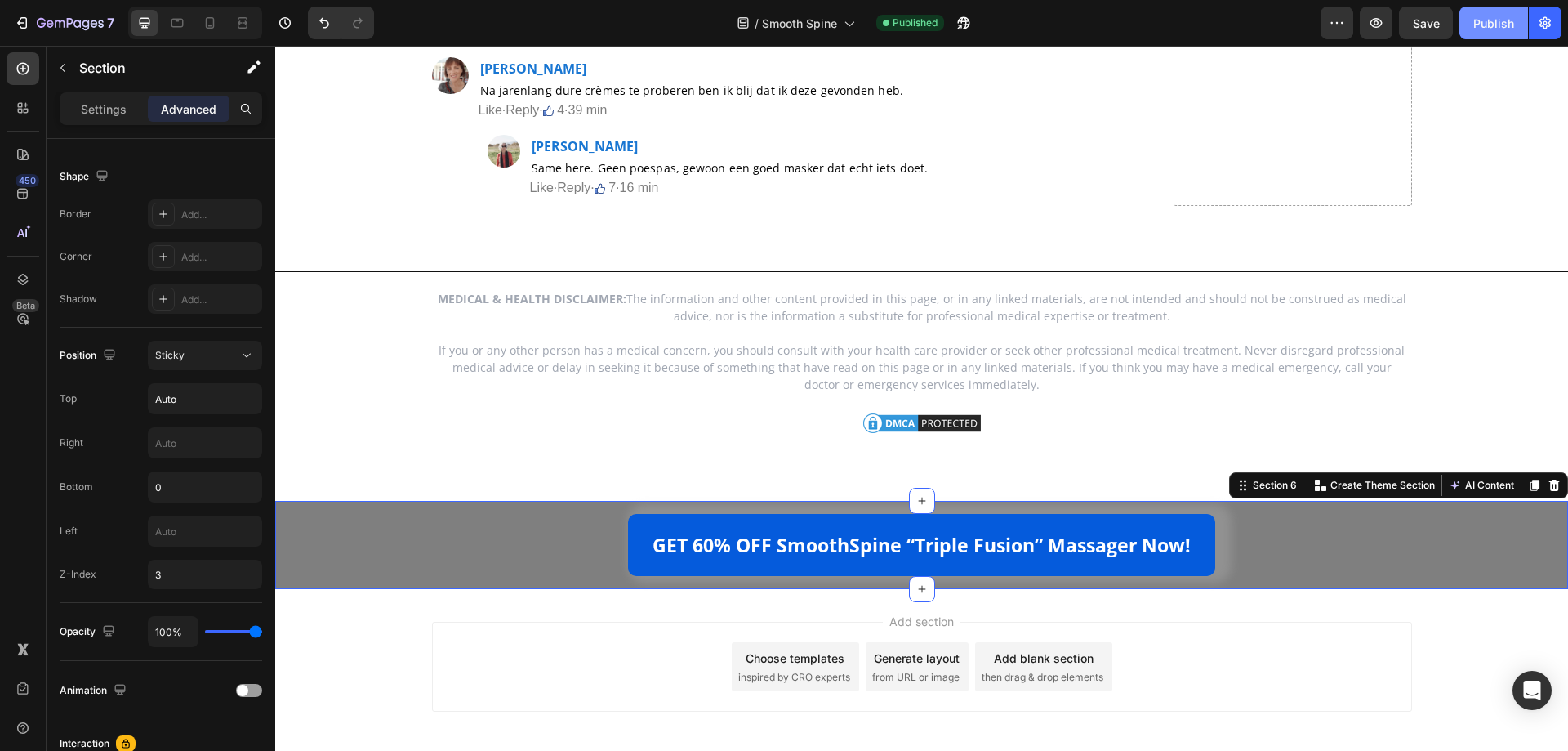
click at [1485, 24] on div "Publish" at bounding box center [1493, 23] width 41 height 17
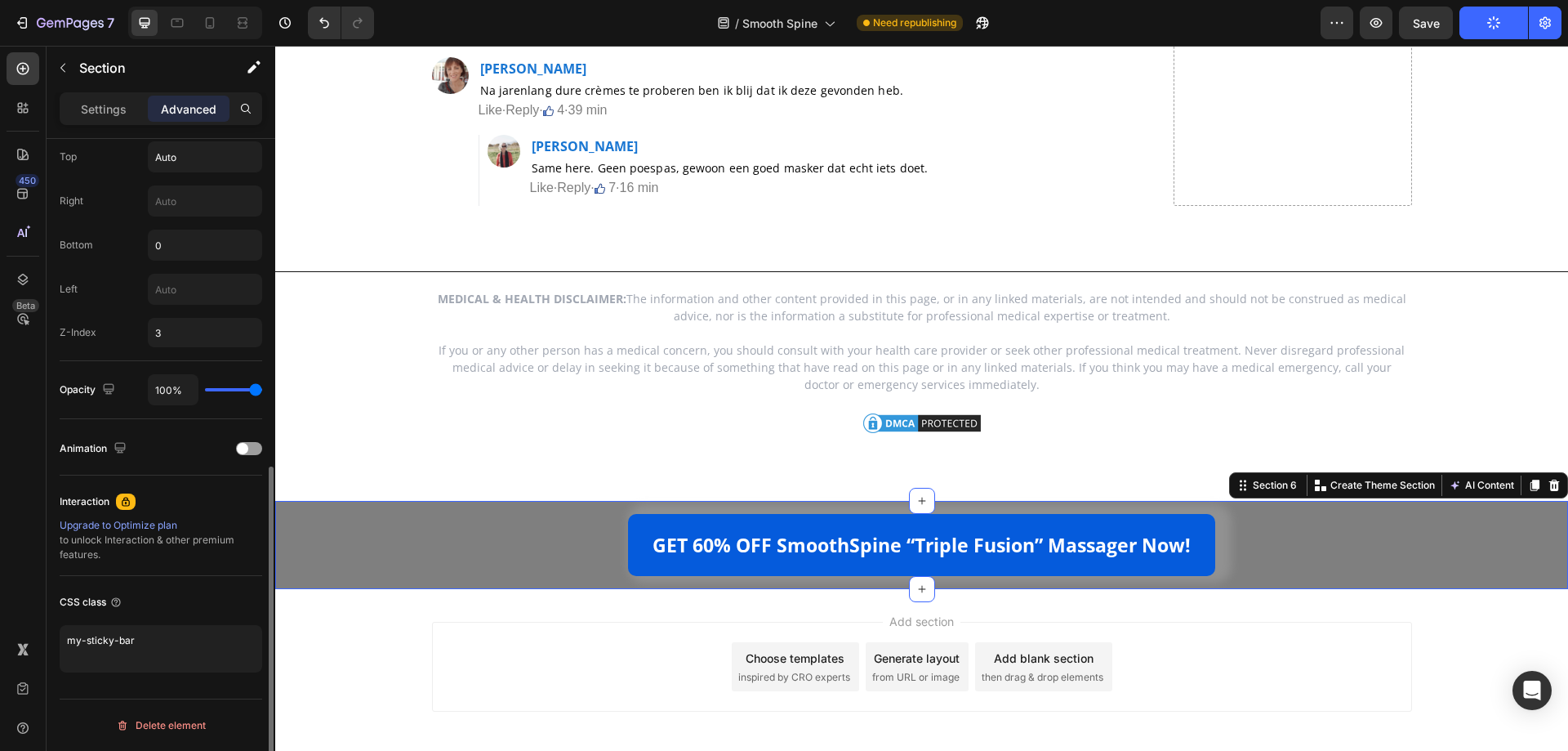
scroll to position [405, 0]
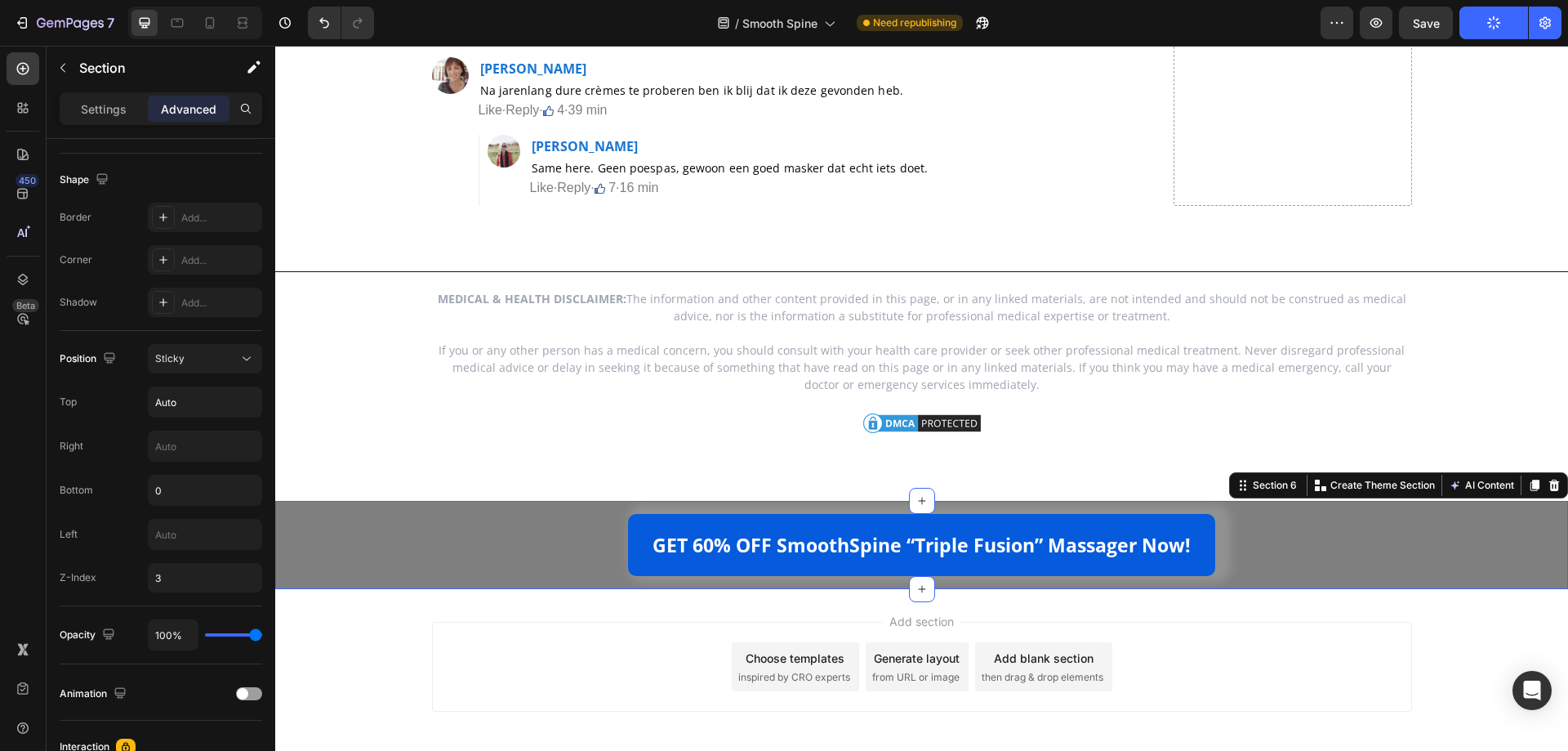
click at [0, 0] on div at bounding box center [0, 0] width 0 height 0
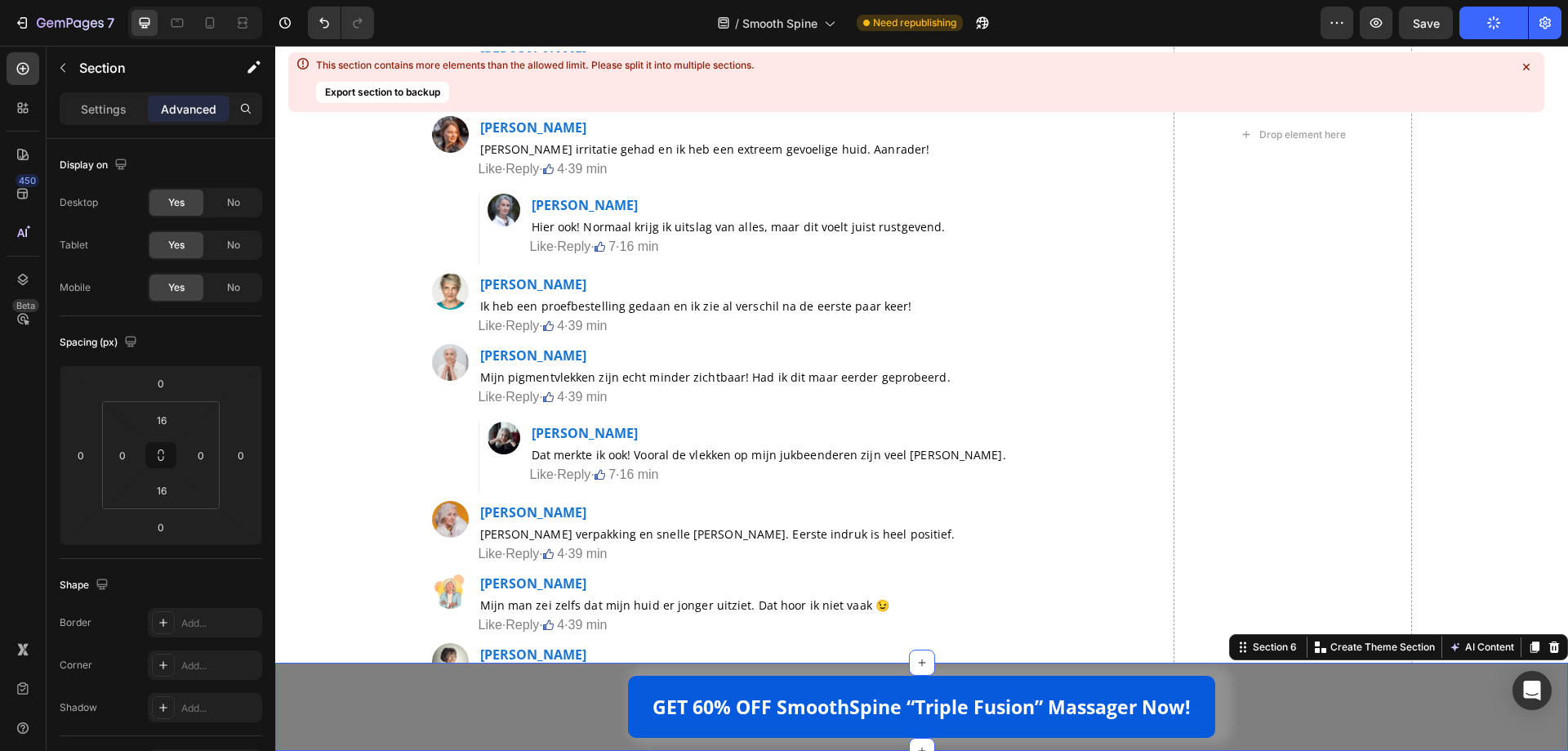
scroll to position [15435, 0]
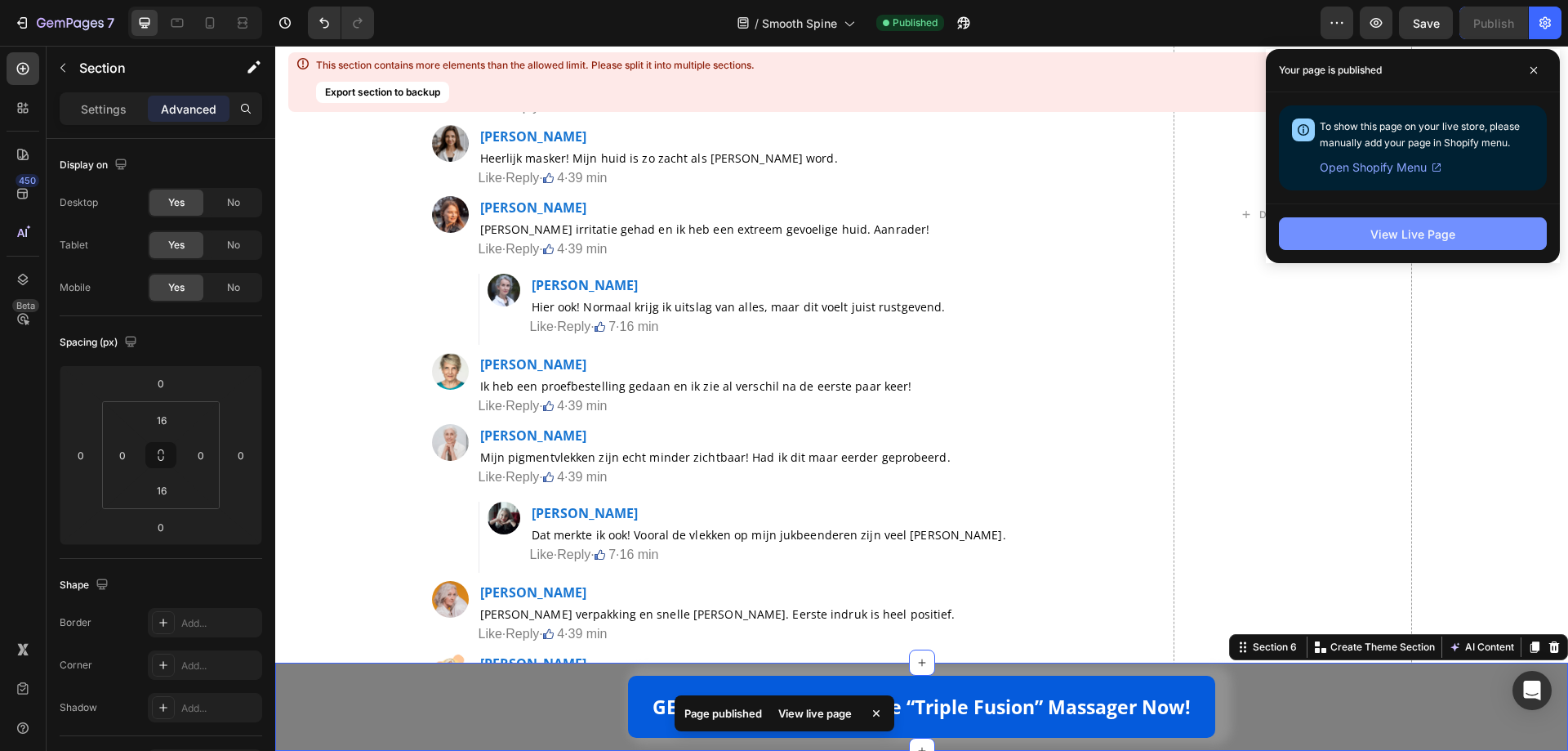
click at [1299, 235] on button "View Live Page" at bounding box center [1412, 233] width 268 height 32
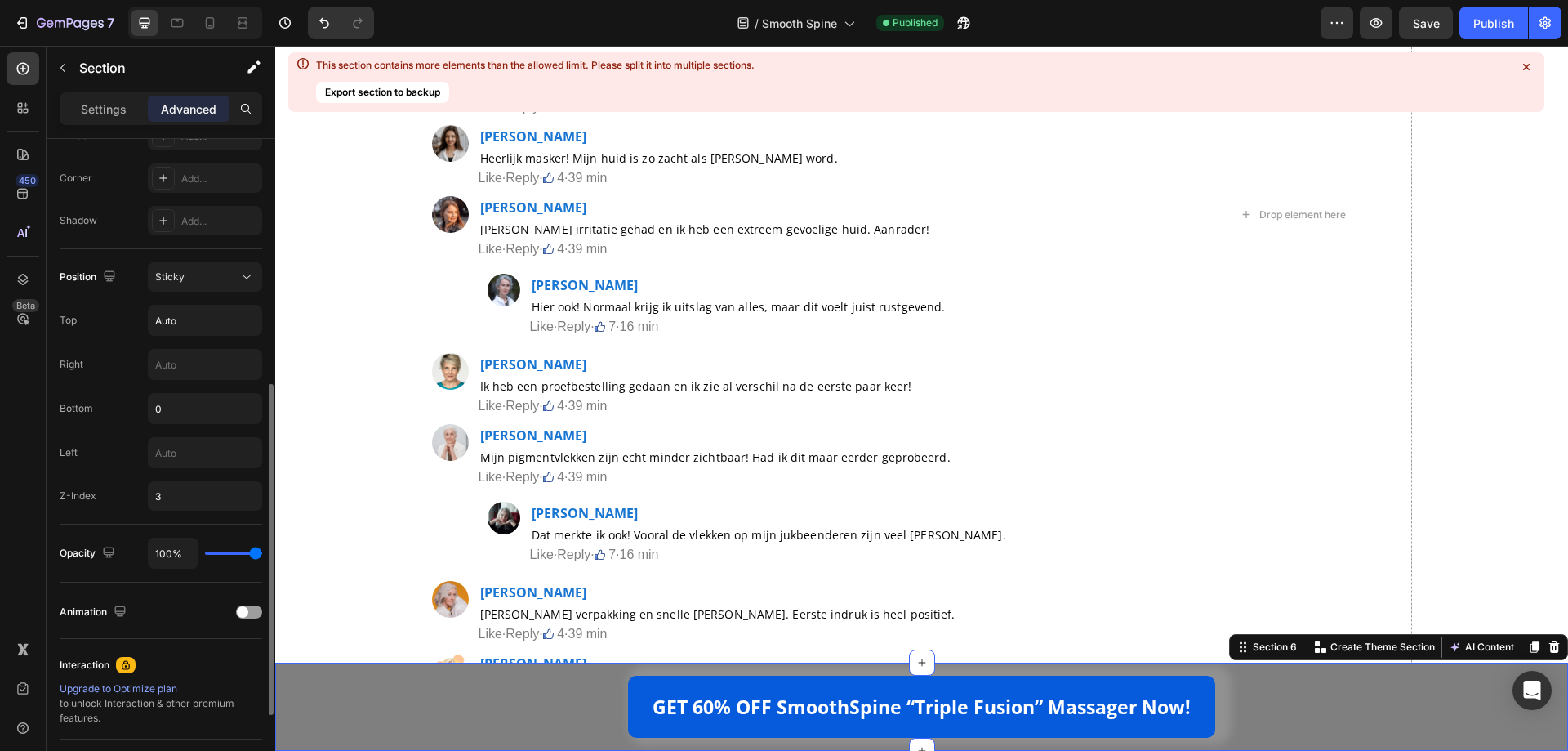
scroll to position [650, 0]
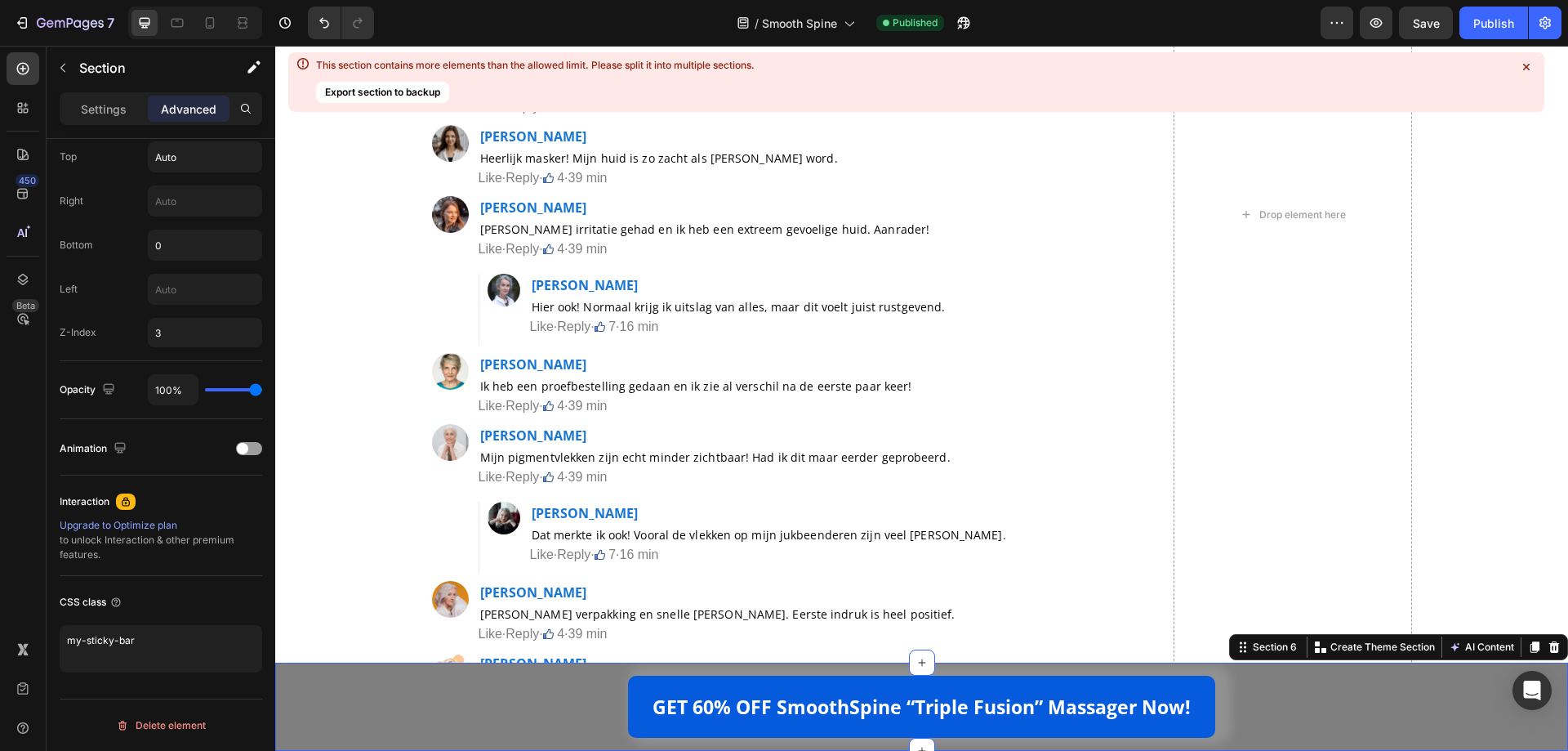
click at [0, 0] on img at bounding box center [0, 0] width 0 height 0
click at [82, 28] on icon "button" at bounding box center [70, 24] width 67 height 14
